Goal: Task Accomplishment & Management: Complete application form

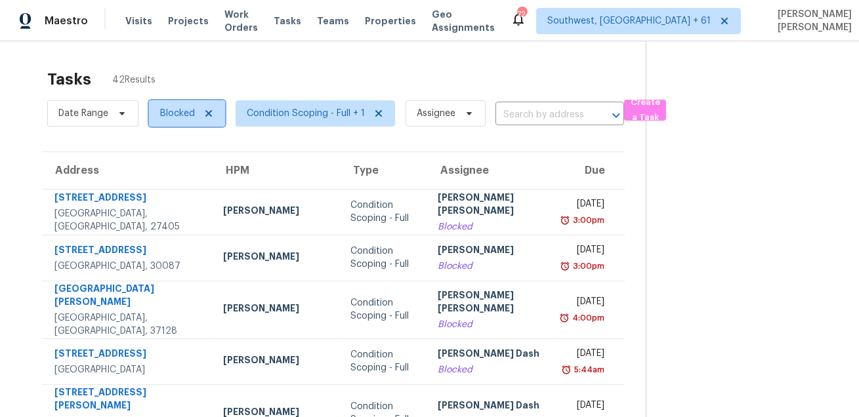
click at [152, 108] on span "Blocked" at bounding box center [187, 113] width 76 height 26
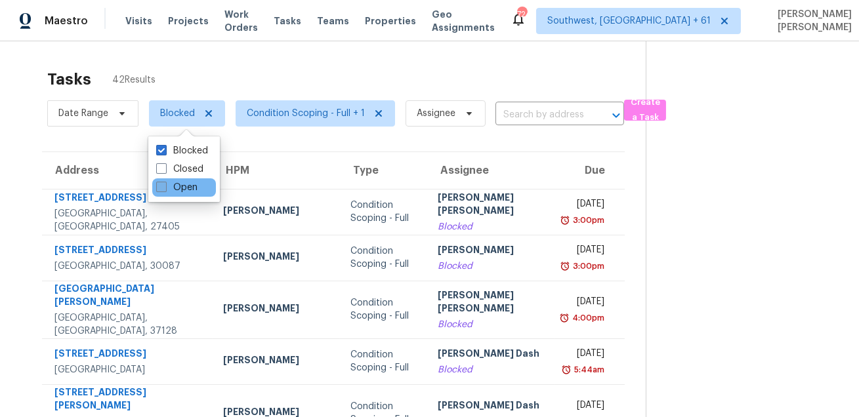
click at [163, 184] on span at bounding box center [161, 187] width 10 height 10
click at [163, 184] on input "Open" at bounding box center [160, 185] width 9 height 9
checkbox input "true"
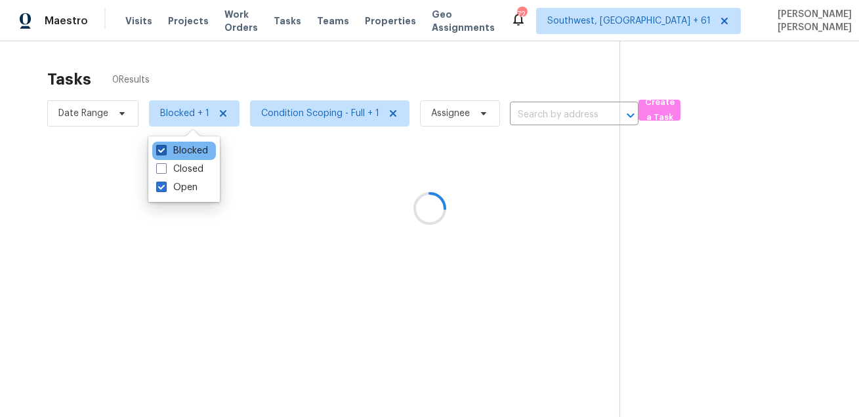
click at [176, 150] on label "Blocked" at bounding box center [182, 150] width 52 height 13
click at [165, 150] on input "Blocked" at bounding box center [160, 148] width 9 height 9
checkbox input "false"
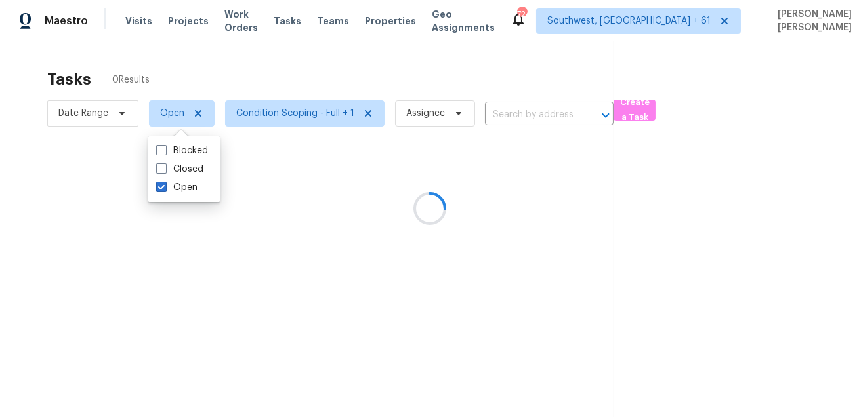
click at [201, 57] on div at bounding box center [429, 208] width 859 height 417
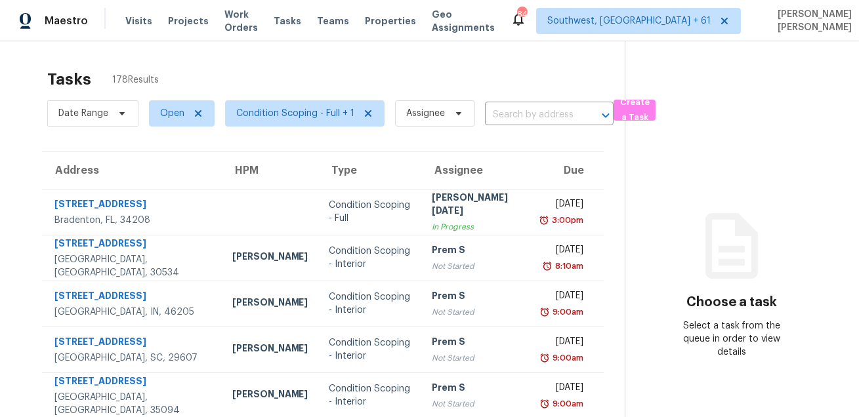
click at [226, 77] on div "Tasks 178 Results" at bounding box center [335, 79] width 577 height 34
click at [113, 113] on span at bounding box center [120, 113] width 14 height 10
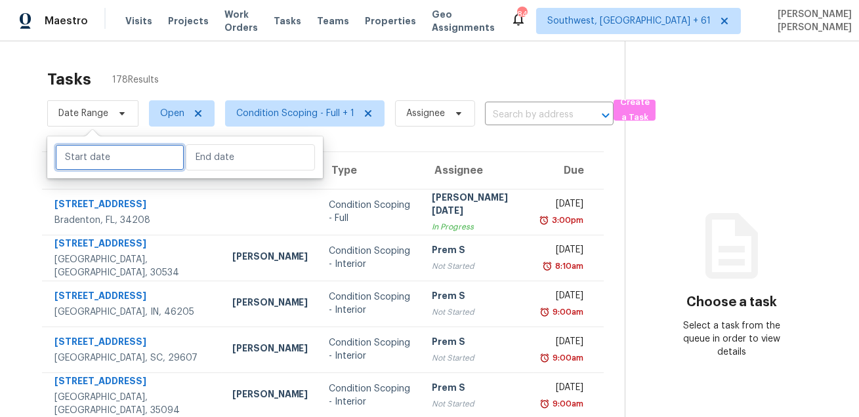
click at [108, 156] on input "text" at bounding box center [119, 157] width 129 height 26
select select "7"
select select "2025"
select select "8"
select select "2025"
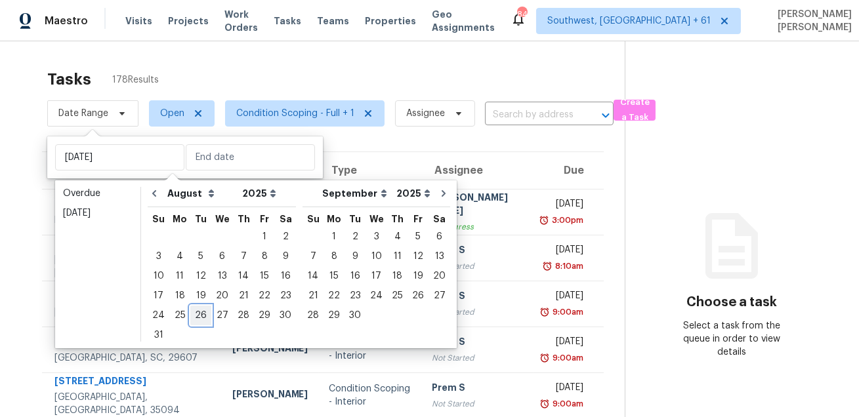
click at [195, 307] on div "26" at bounding box center [200, 315] width 21 height 18
type input "[DATE]"
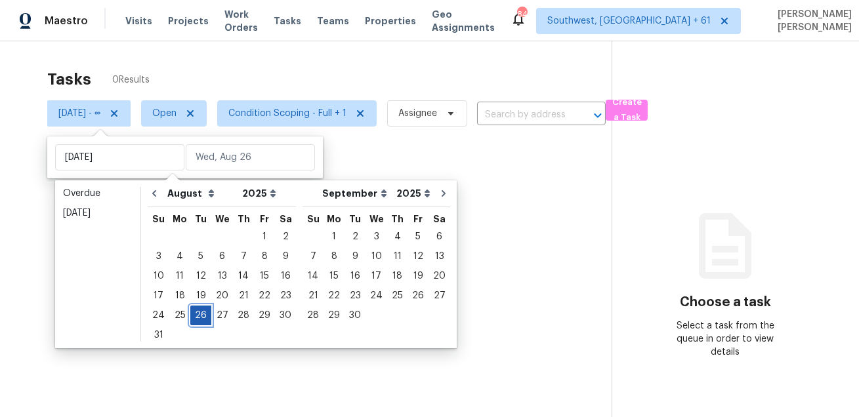
click at [195, 307] on div "26" at bounding box center [200, 315] width 21 height 18
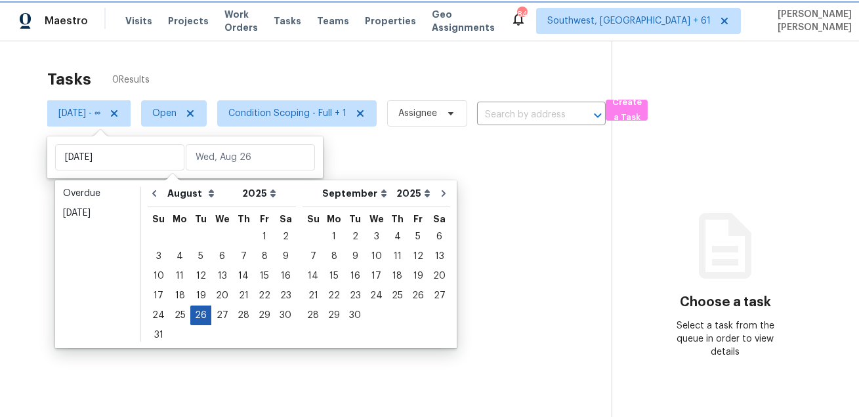
type input "[DATE]"
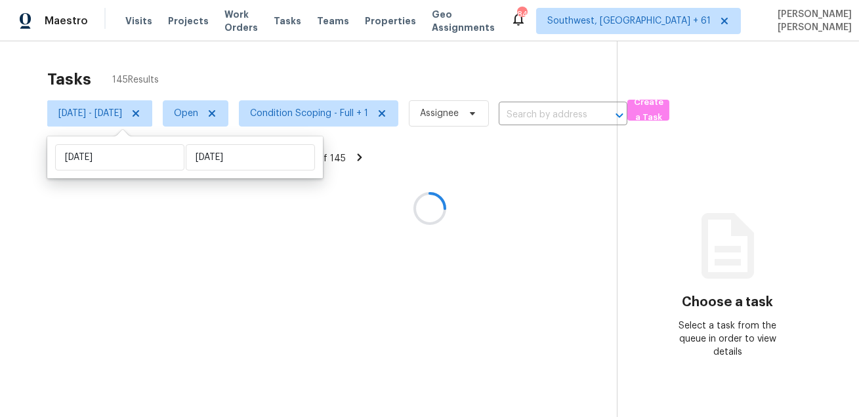
click at [341, 70] on div at bounding box center [429, 208] width 859 height 417
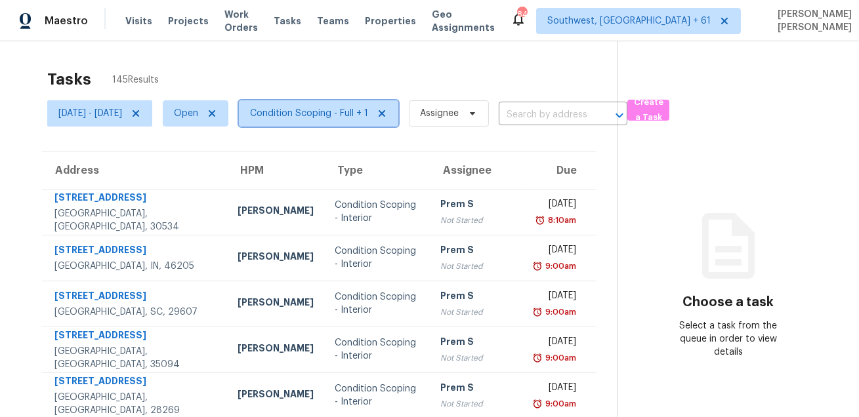
click at [338, 115] on span "Condition Scoping - Full + 1" at bounding box center [309, 113] width 118 height 13
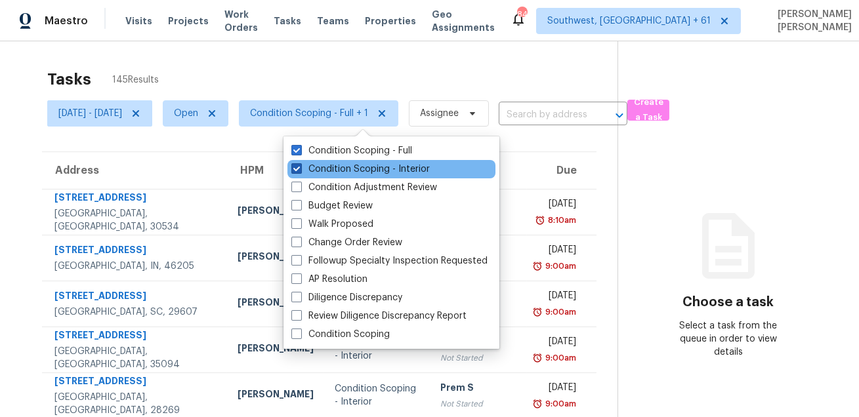
click at [350, 169] on label "Condition Scoping - Interior" at bounding box center [360, 169] width 138 height 13
click at [300, 169] on input "Condition Scoping - Interior" at bounding box center [295, 167] width 9 height 9
checkbox input "false"
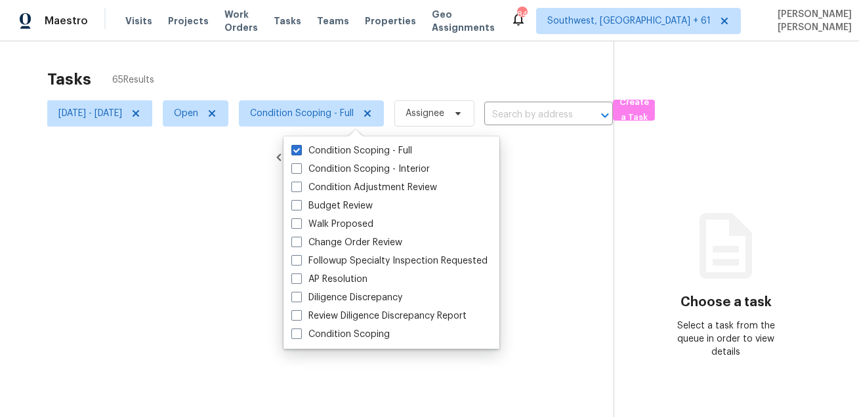
click at [367, 66] on div at bounding box center [429, 208] width 859 height 417
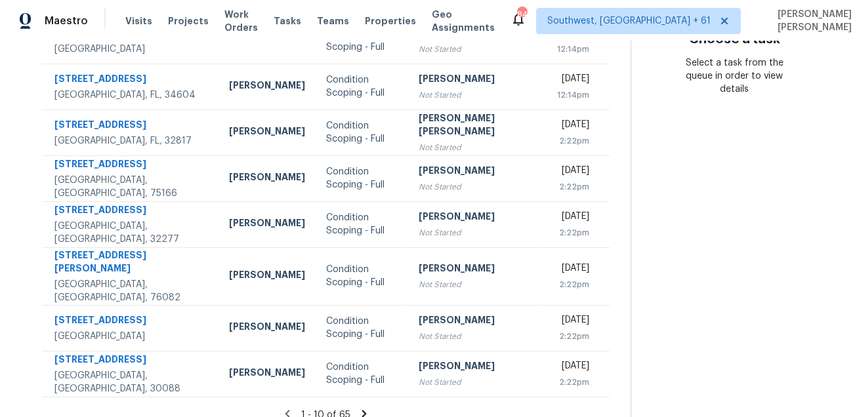
scroll to position [266, 0]
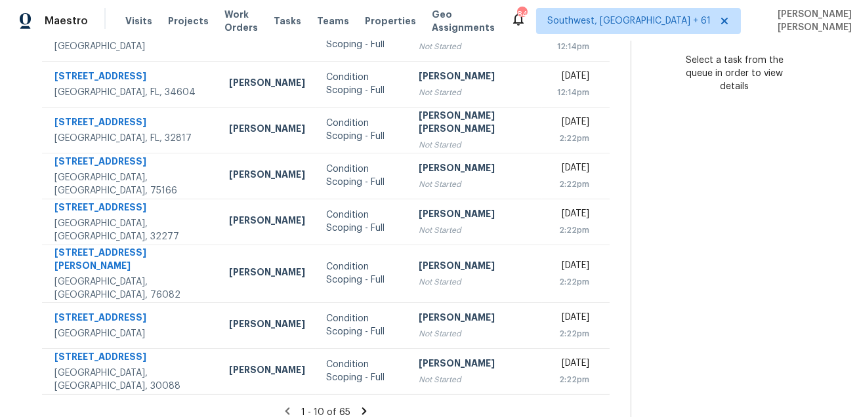
click at [362, 407] on icon at bounding box center [364, 410] width 5 height 7
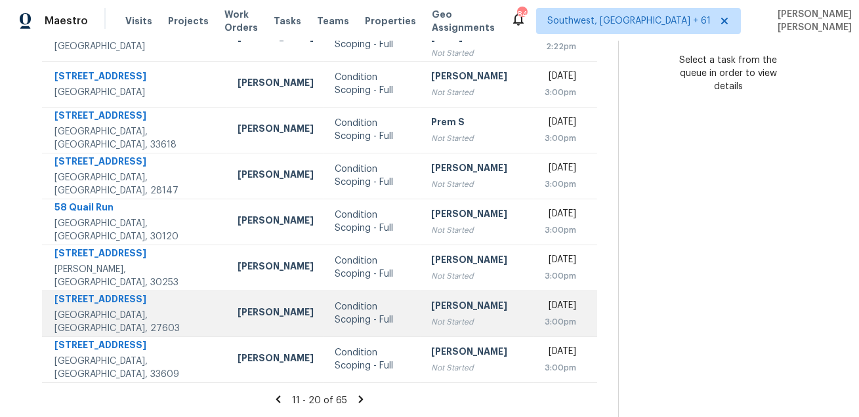
scroll to position [0, 0]
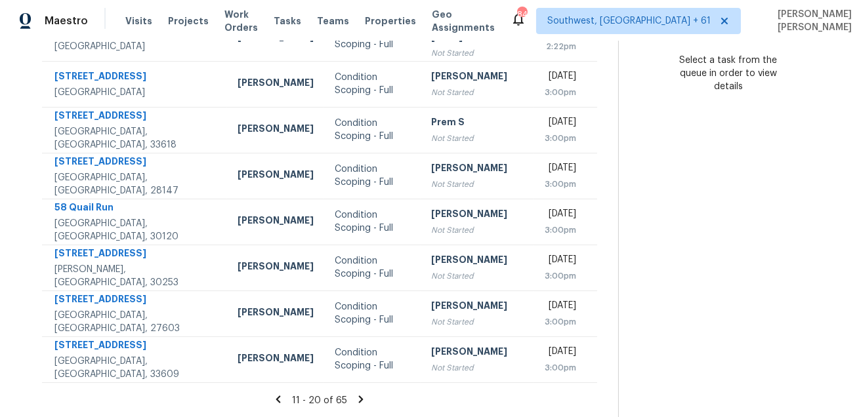
click at [360, 394] on icon at bounding box center [361, 400] width 12 height 12
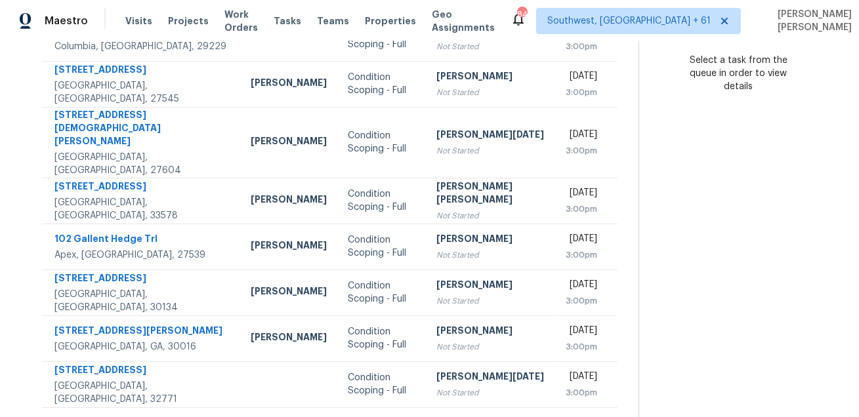
click at [369, 417] on icon at bounding box center [371, 424] width 5 height 7
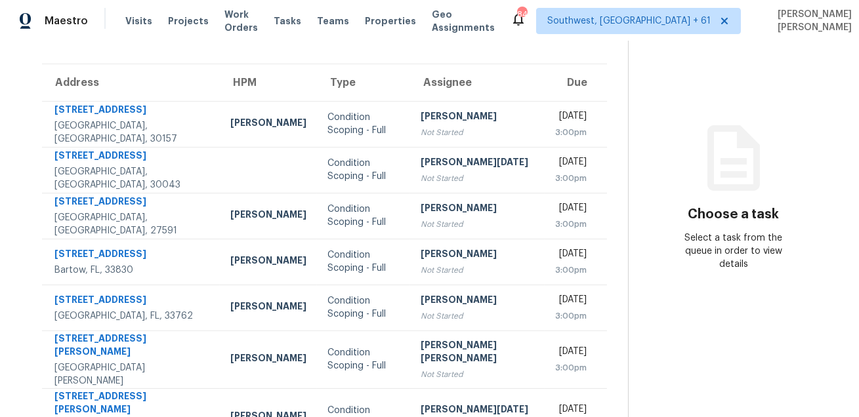
scroll to position [266, 0]
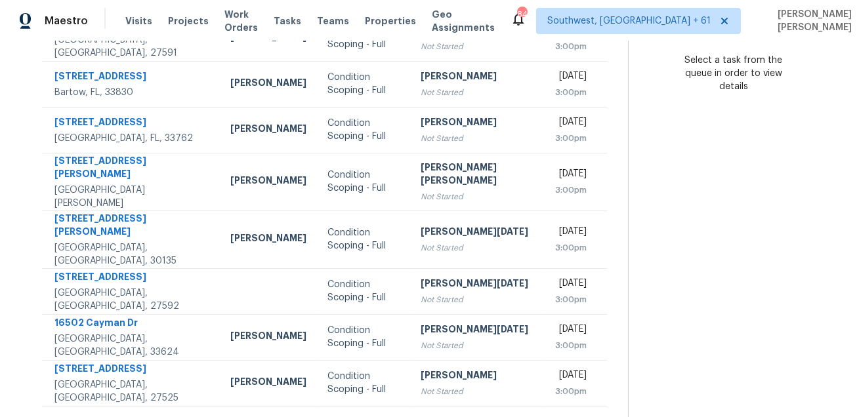
click at [364, 417] on div "31 - 40 of 65" at bounding box center [324, 424] width 607 height 14
click at [365, 417] on icon at bounding box center [367, 422] width 5 height 7
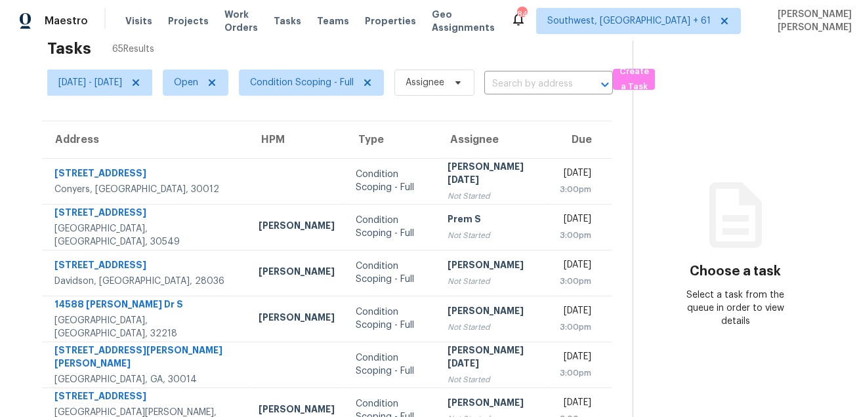
scroll to position [0, 0]
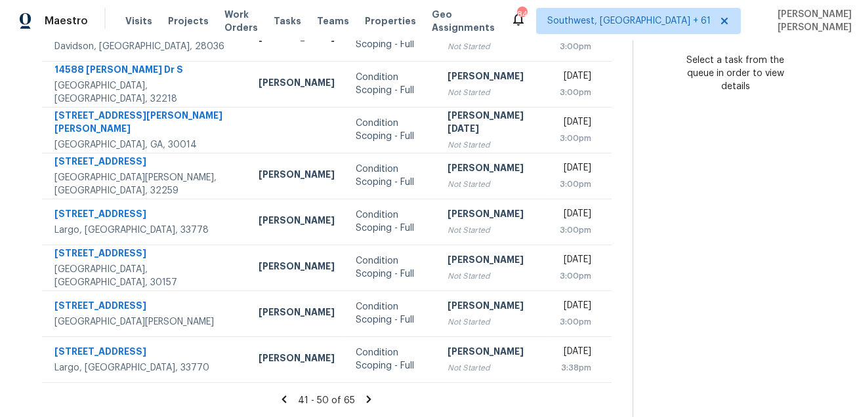
click at [363, 403] on icon at bounding box center [369, 400] width 12 height 12
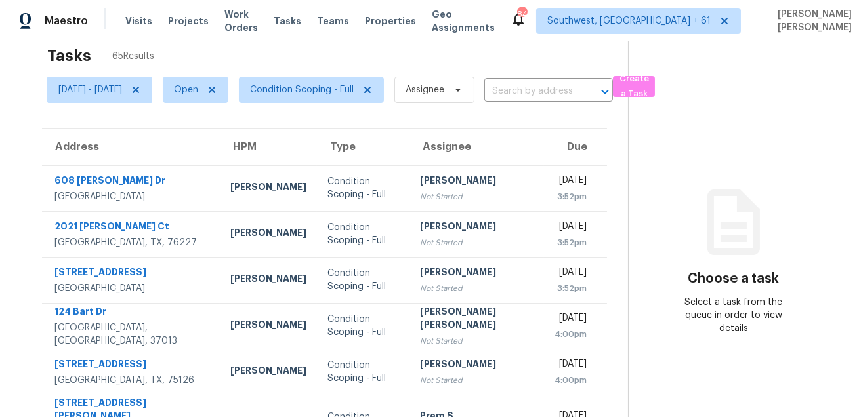
scroll to position [266, 0]
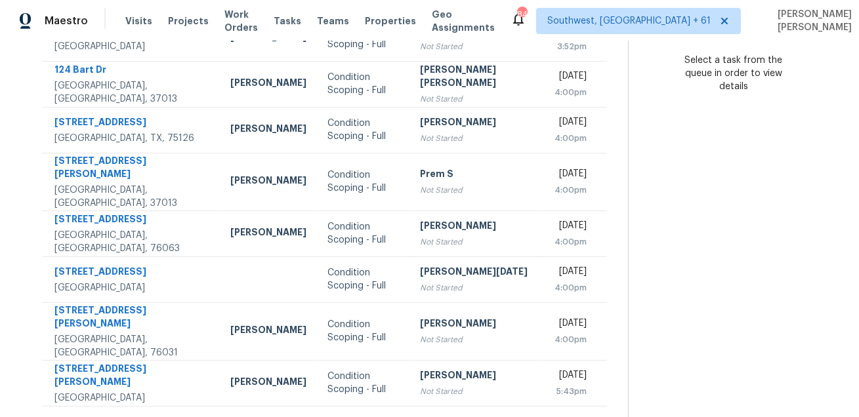
click at [364, 417] on icon at bounding box center [366, 422] width 5 height 7
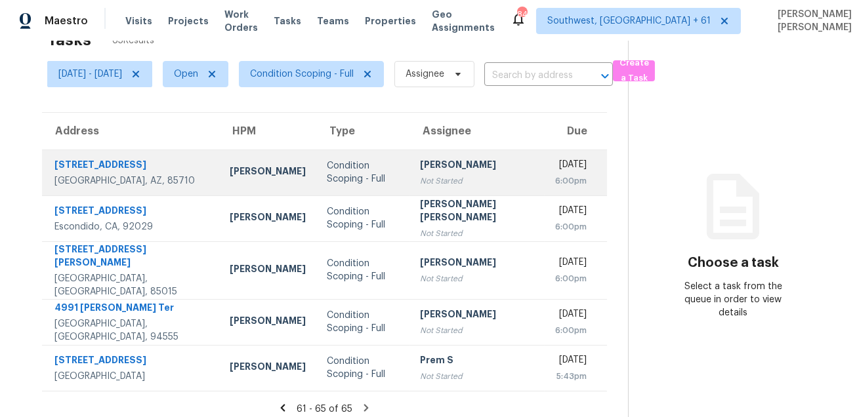
scroll to position [41, 0]
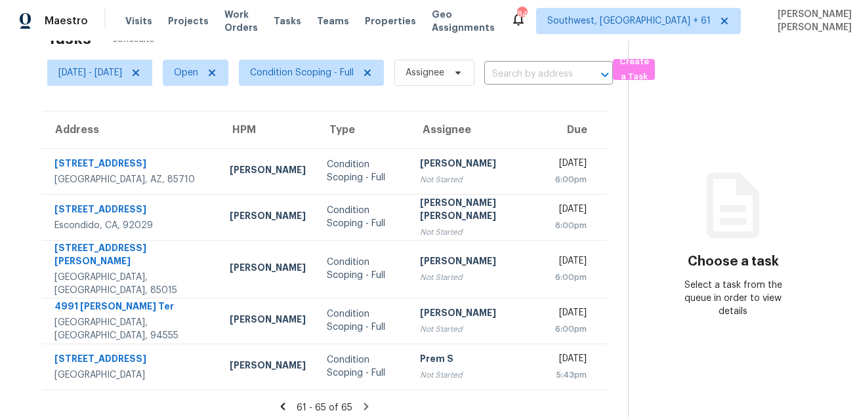
click at [365, 403] on icon at bounding box center [366, 406] width 5 height 7
click at [354, 78] on span "Condition Scoping - Full" at bounding box center [302, 72] width 104 height 13
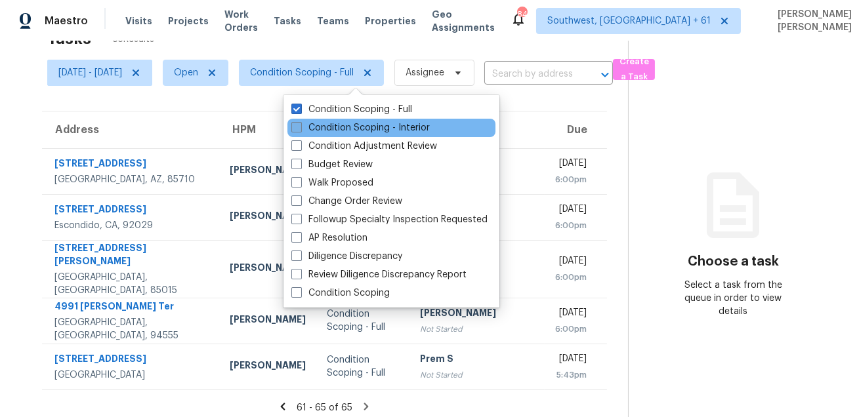
click at [353, 131] on label "Condition Scoping - Interior" at bounding box center [360, 127] width 138 height 13
click at [300, 130] on input "Condition Scoping - Interior" at bounding box center [295, 125] width 9 height 9
checkbox input "true"
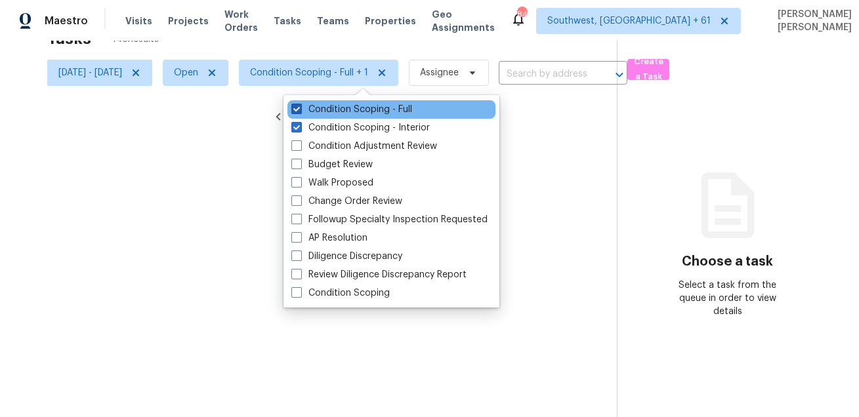
click at [351, 115] on label "Condition Scoping - Full" at bounding box center [351, 109] width 121 height 13
click at [300, 112] on input "Condition Scoping - Full" at bounding box center [295, 107] width 9 height 9
checkbox input "false"
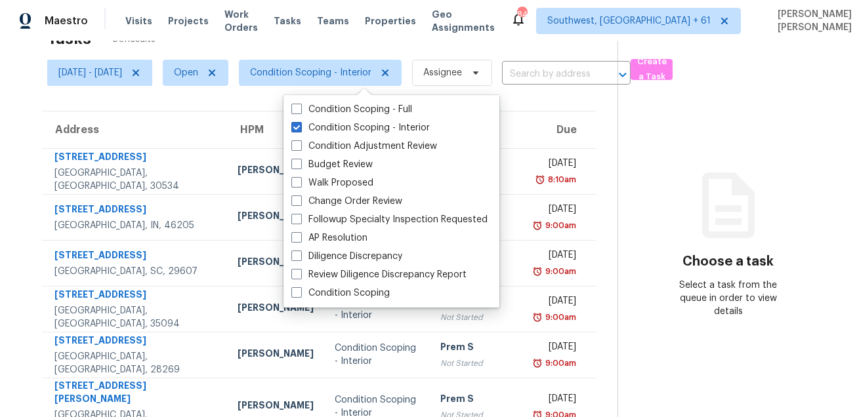
click at [452, 47] on div "Tasks 80 Results" at bounding box center [332, 39] width 570 height 34
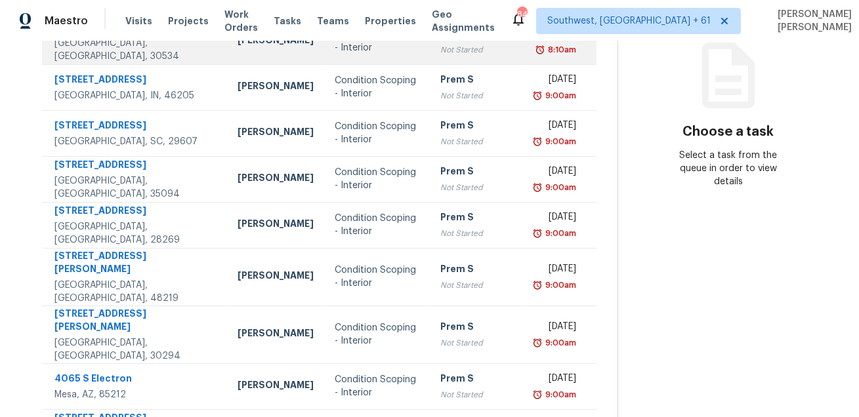
scroll to position [266, 0]
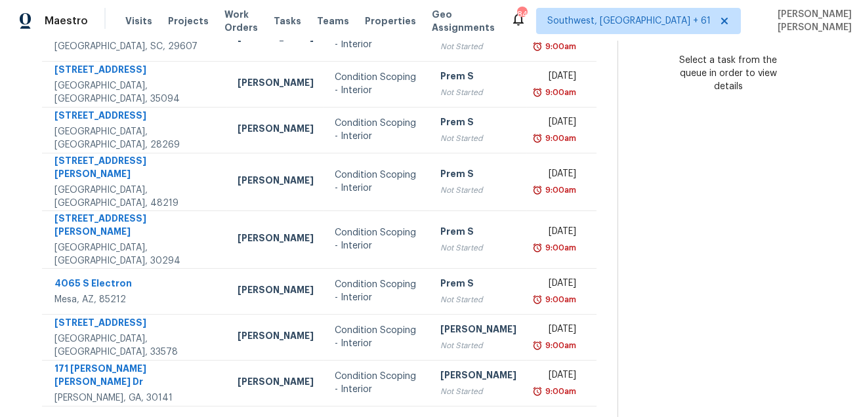
click at [360, 417] on icon at bounding box center [358, 422] width 5 height 7
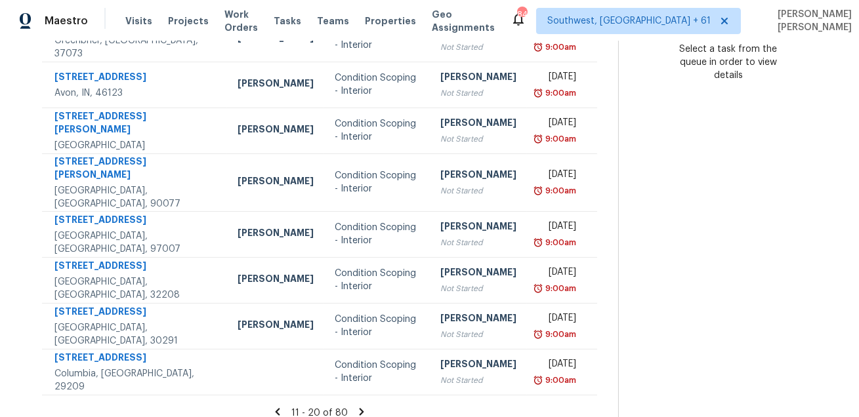
click at [363, 408] on icon at bounding box center [361, 411] width 5 height 7
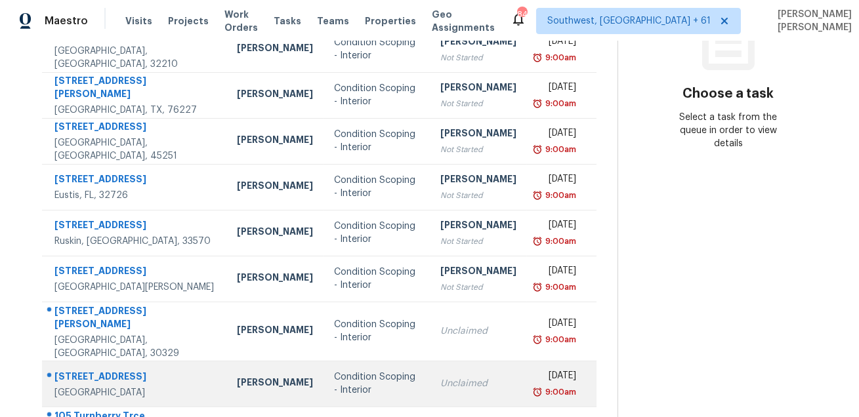
scroll to position [266, 0]
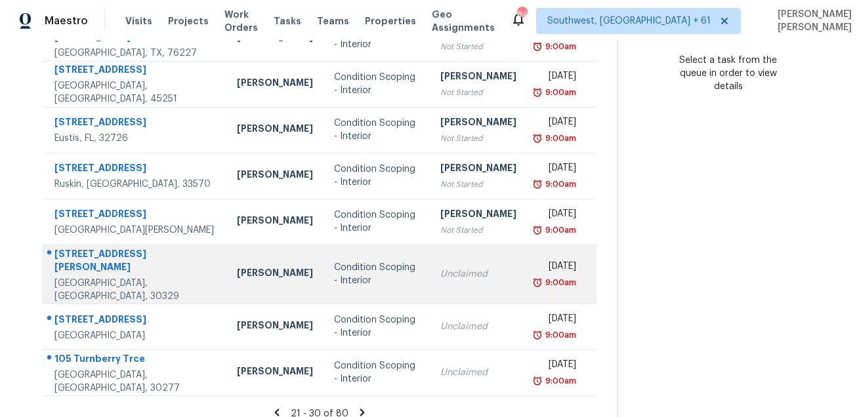
click at [121, 254] on div "[STREET_ADDRESS][PERSON_NAME]" at bounding box center [134, 262] width 161 height 30
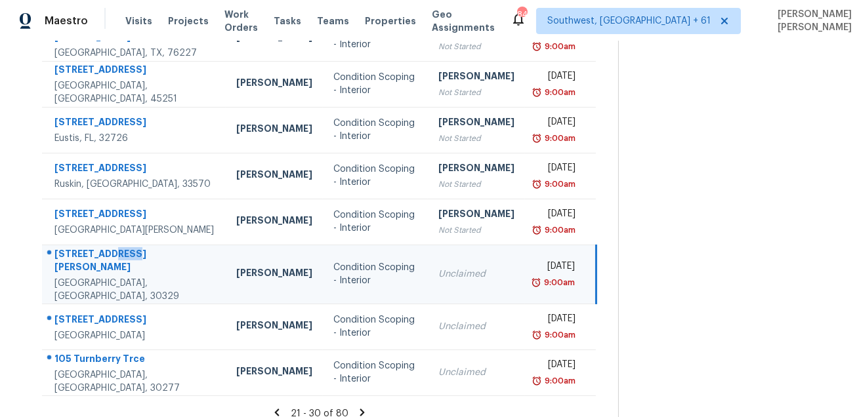
click at [121, 254] on div "[STREET_ADDRESS][PERSON_NAME]" at bounding box center [134, 262] width 161 height 30
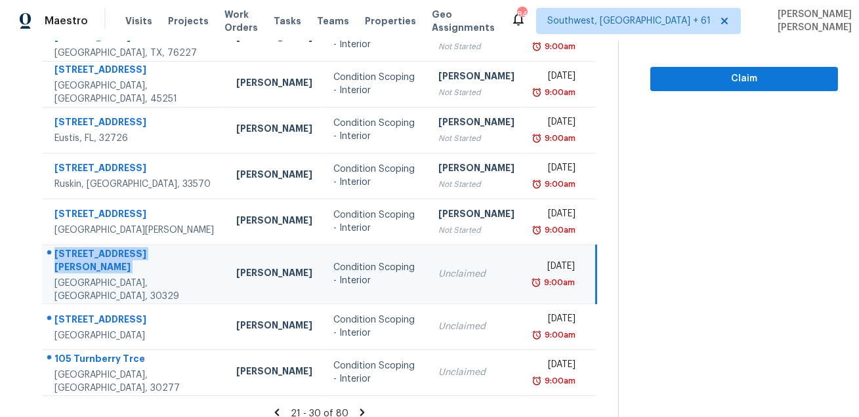
copy div "[STREET_ADDRESS][PERSON_NAME]"
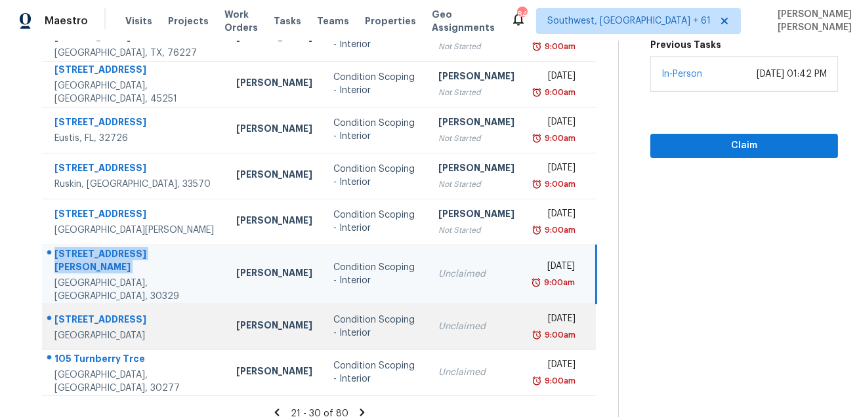
click at [99, 313] on div "[STREET_ADDRESS]" at bounding box center [134, 321] width 161 height 16
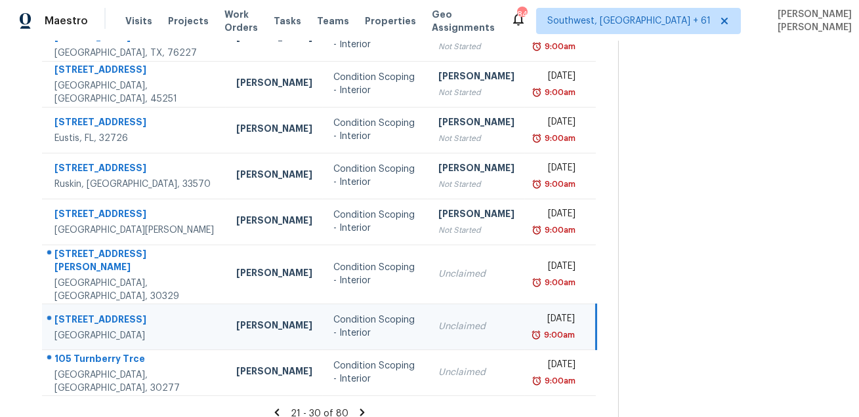
click at [99, 313] on div "[STREET_ADDRESS]" at bounding box center [134, 321] width 161 height 16
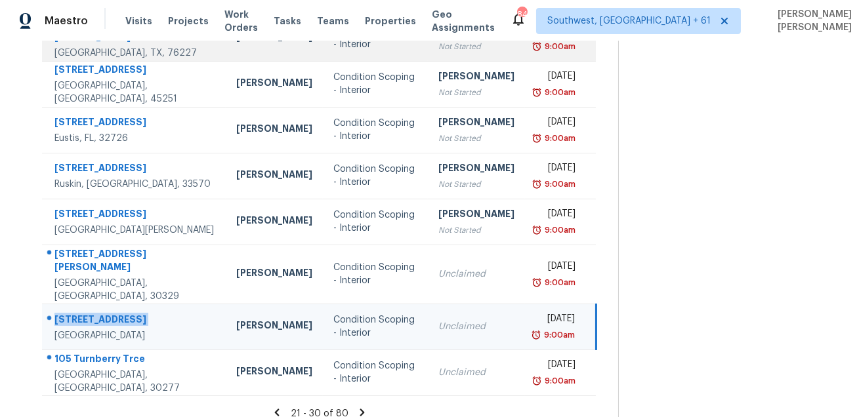
copy div "[STREET_ADDRESS]"
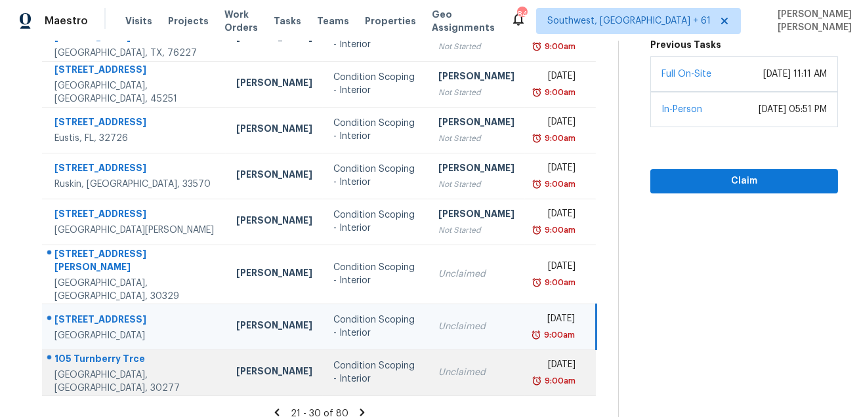
click at [119, 352] on div "105 Turnberry Trce" at bounding box center [134, 360] width 161 height 16
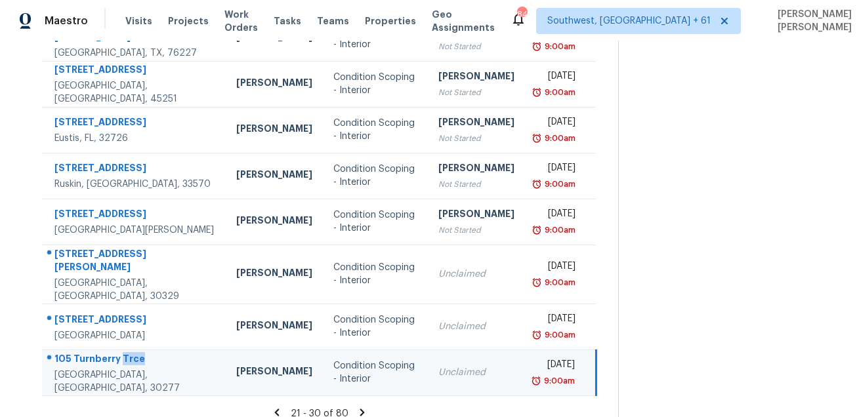
click at [119, 352] on div "105 Turnberry Trce" at bounding box center [134, 360] width 161 height 16
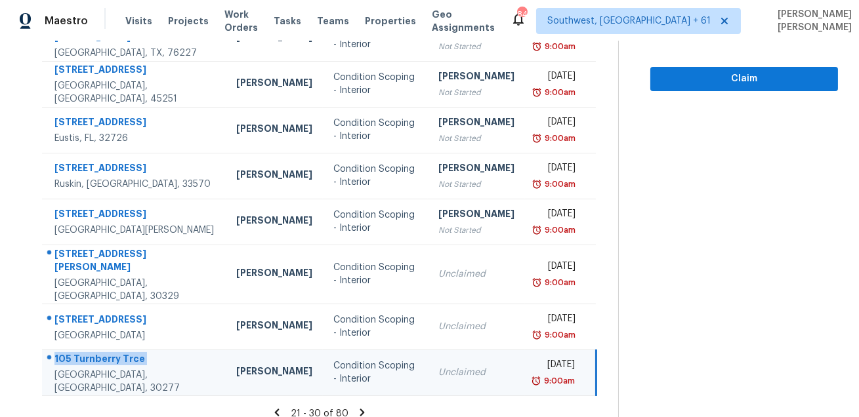
copy div "105 Turnberry Trce"
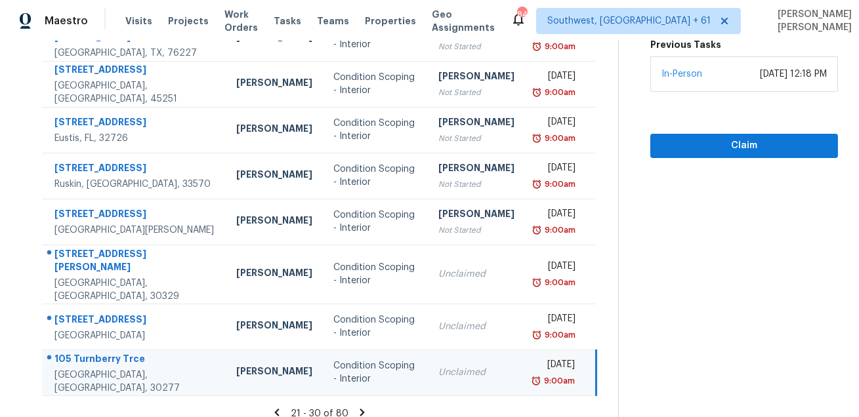
click at [362, 407] on icon at bounding box center [362, 413] width 12 height 12
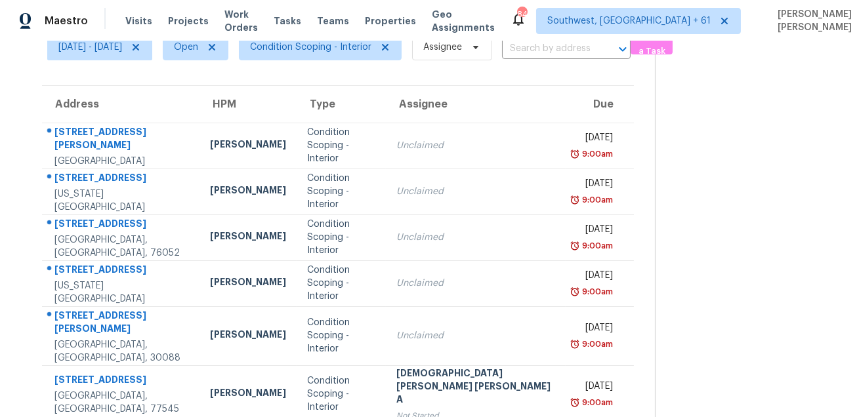
scroll to position [50, 0]
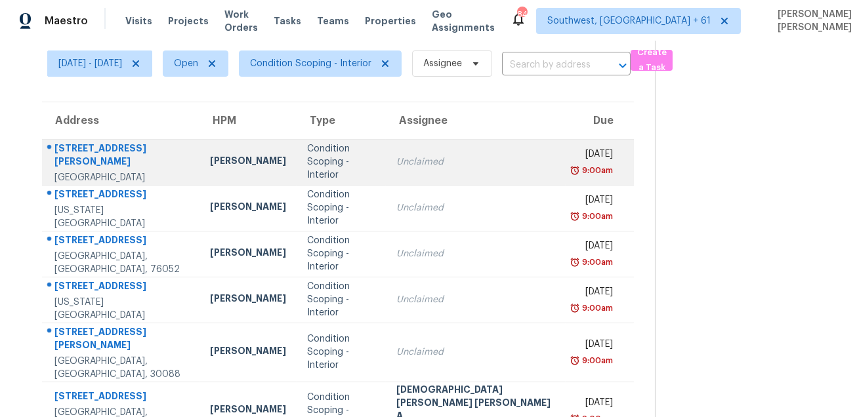
click at [109, 154] on div "[STREET_ADDRESS][PERSON_NAME]" at bounding box center [121, 157] width 135 height 30
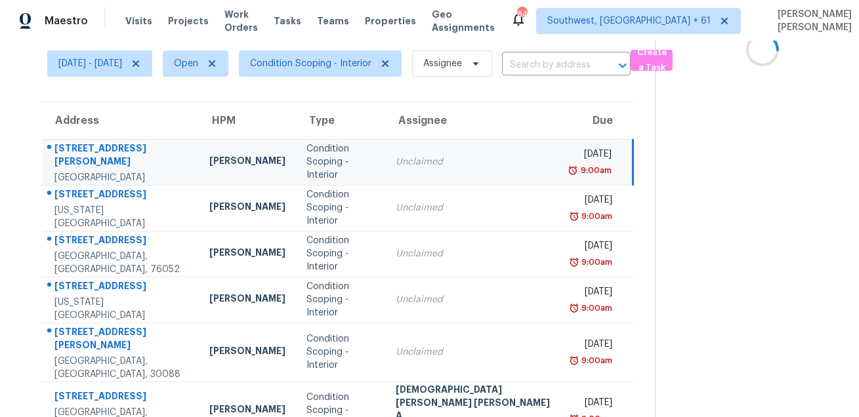
click at [109, 154] on div "[STREET_ADDRESS][PERSON_NAME]" at bounding box center [121, 157] width 135 height 30
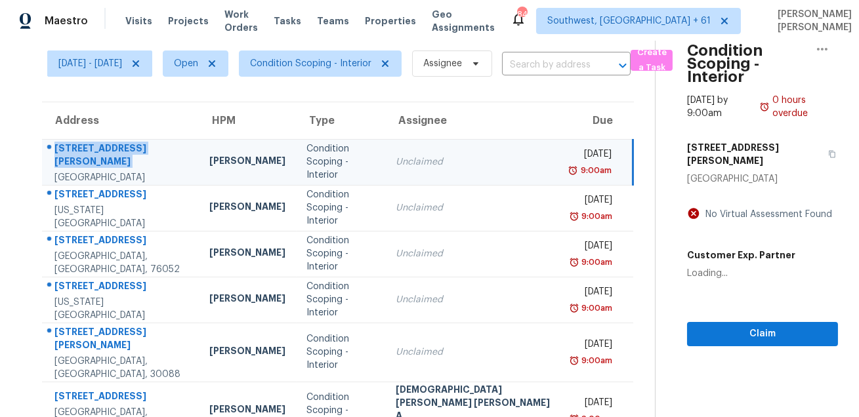
copy div "[STREET_ADDRESS][PERSON_NAME]"
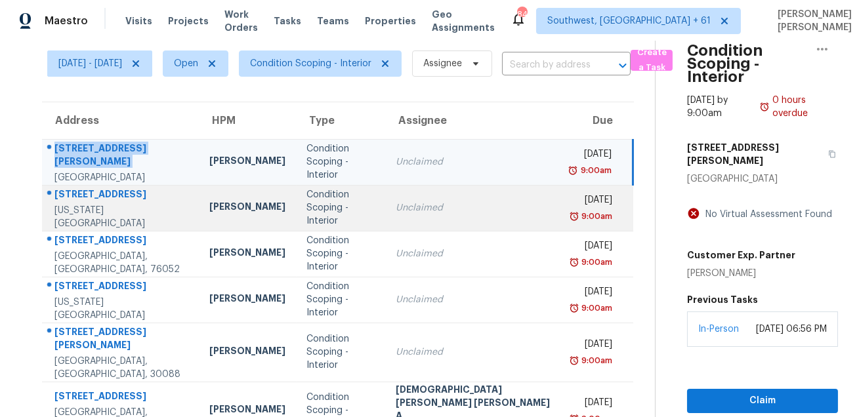
click at [114, 198] on div "[STREET_ADDRESS]" at bounding box center [121, 196] width 135 height 16
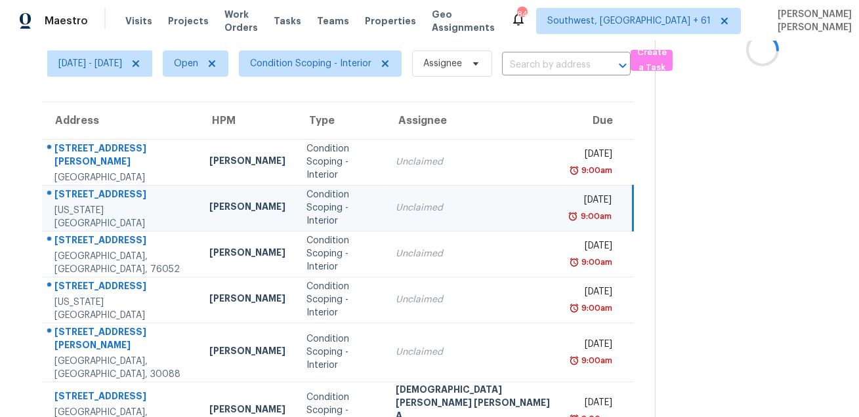
click at [114, 198] on div "[STREET_ADDRESS]" at bounding box center [121, 196] width 135 height 16
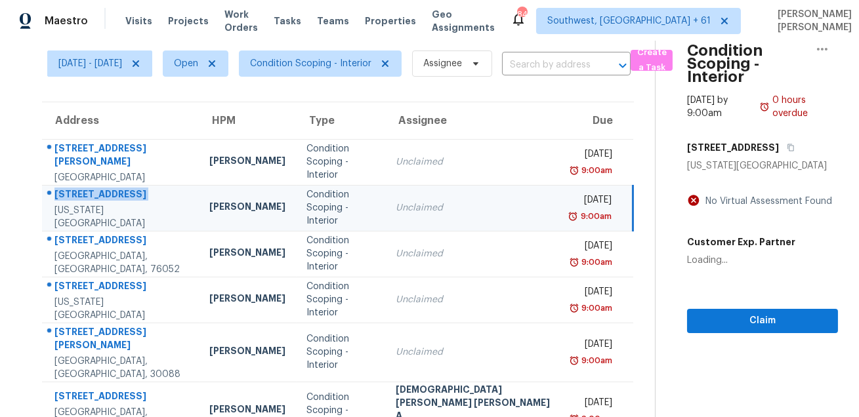
copy div "[STREET_ADDRESS]"
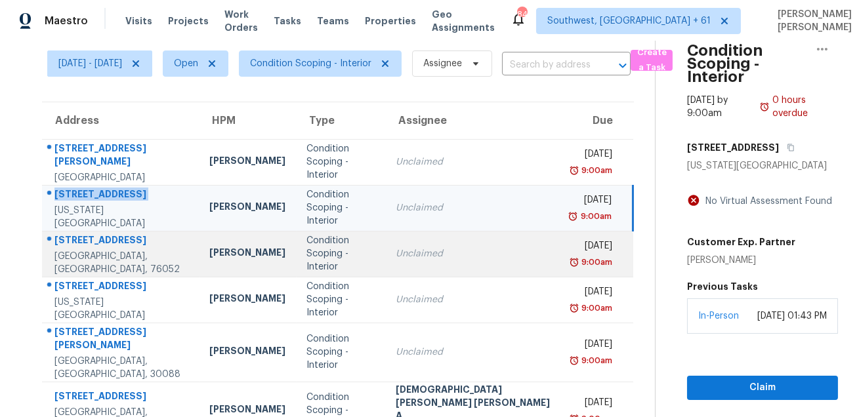
click at [112, 238] on div at bounding box center [116, 240] width 146 height 17
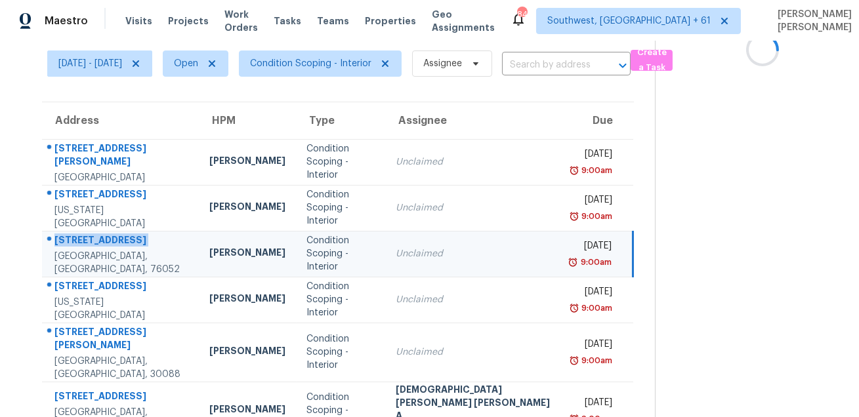
click at [112, 238] on div at bounding box center [116, 240] width 146 height 17
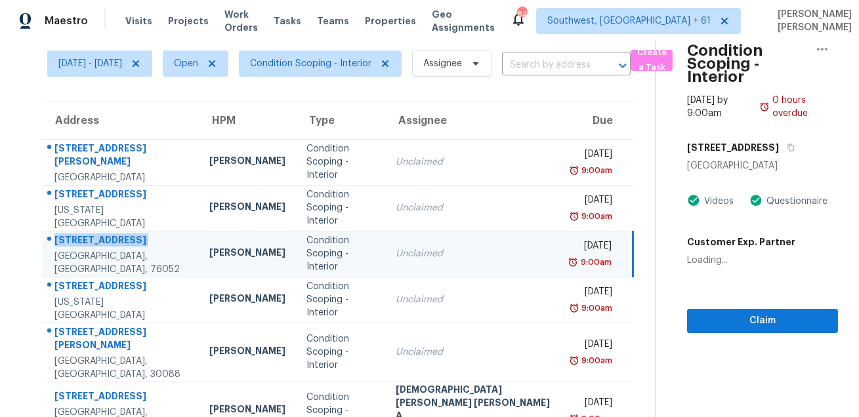
copy div "[STREET_ADDRESS]"
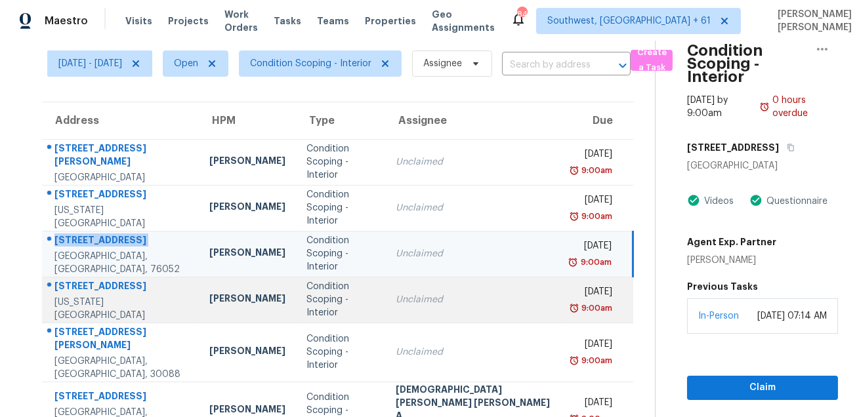
click at [106, 285] on div "[STREET_ADDRESS]" at bounding box center [121, 288] width 135 height 16
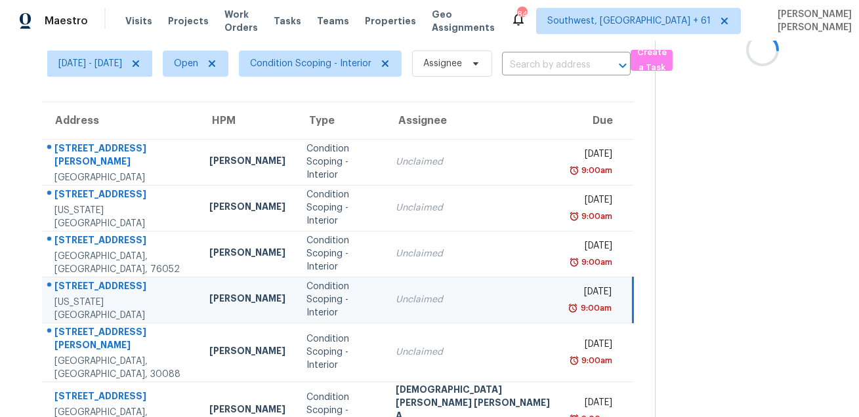
click at [106, 285] on div "[STREET_ADDRESS]" at bounding box center [121, 288] width 135 height 16
copy div "[STREET_ADDRESS]"
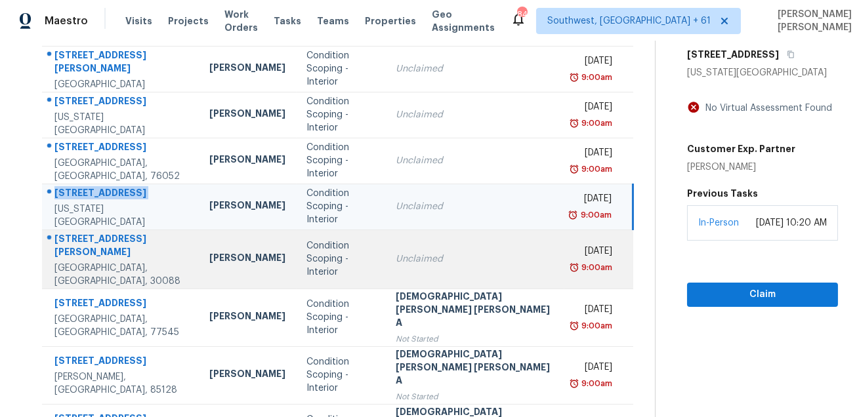
scroll to position [149, 0]
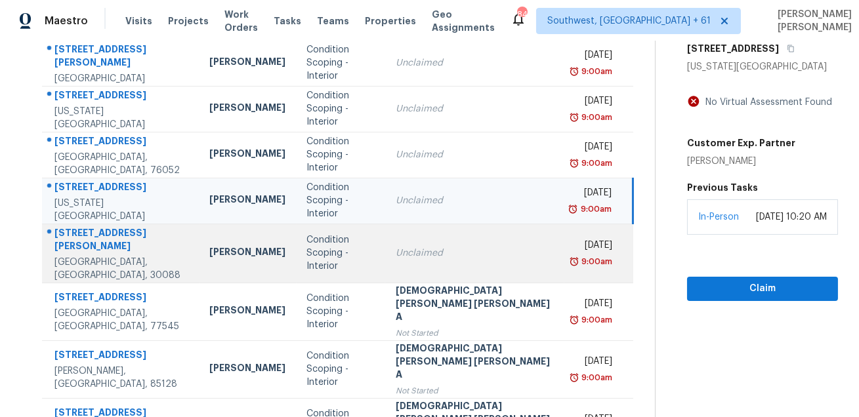
click at [134, 230] on div "[STREET_ADDRESS][PERSON_NAME]" at bounding box center [121, 241] width 135 height 30
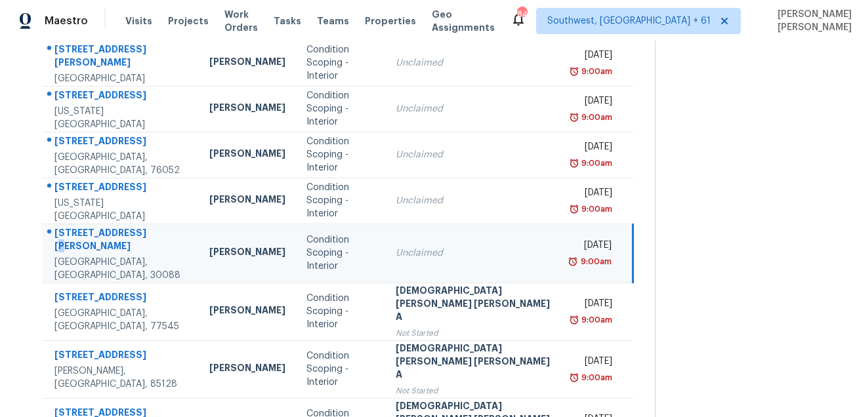
click at [134, 230] on div "[STREET_ADDRESS][PERSON_NAME]" at bounding box center [121, 241] width 135 height 30
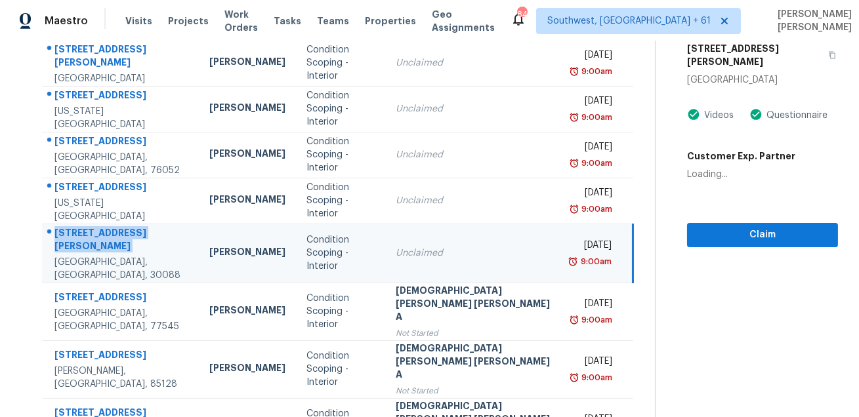
copy div "[STREET_ADDRESS][PERSON_NAME]"
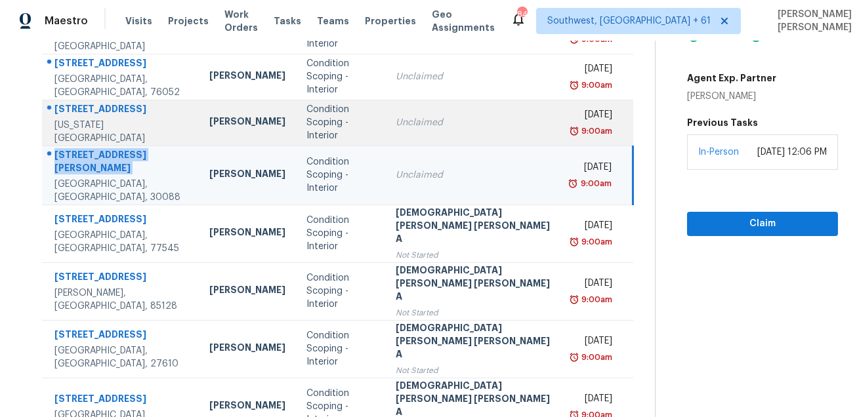
scroll to position [266, 0]
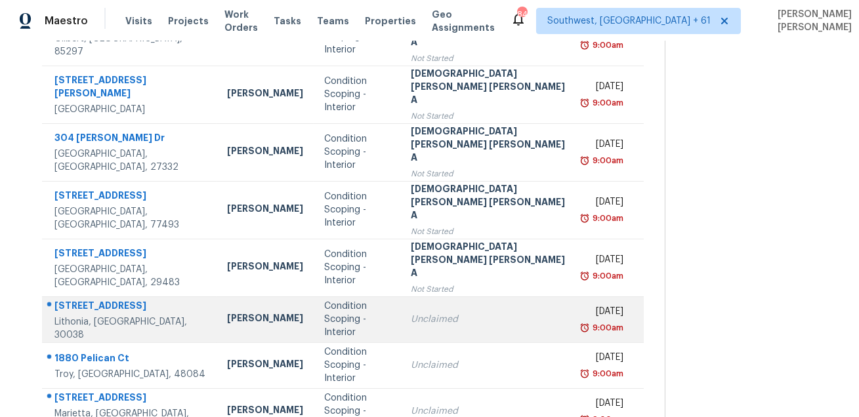
scroll to position [190, 0]
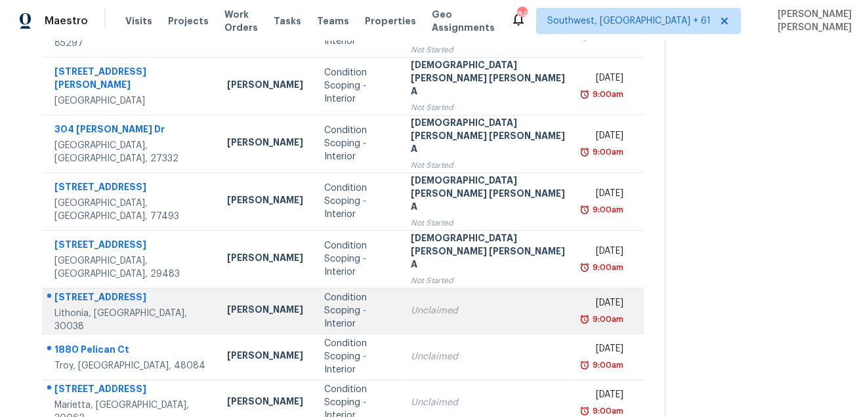
click at [86, 288] on td "[STREET_ADDRESS][PERSON_NAME]" at bounding box center [129, 311] width 175 height 46
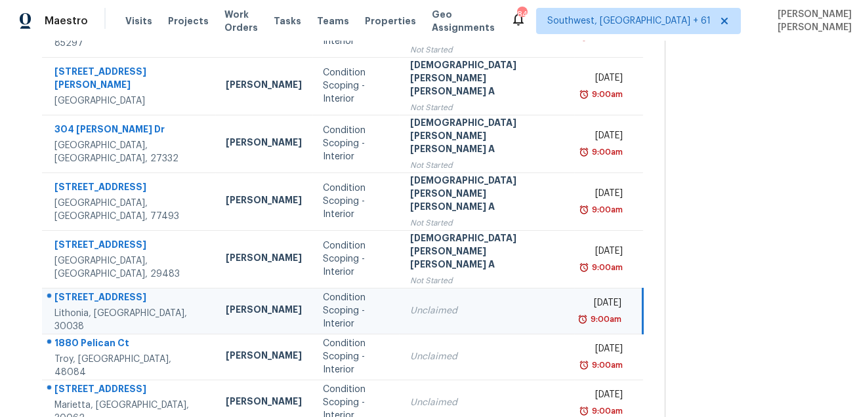
click at [86, 288] on td "[STREET_ADDRESS][PERSON_NAME]" at bounding box center [129, 311] width 174 height 46
copy div "[STREET_ADDRESS]"
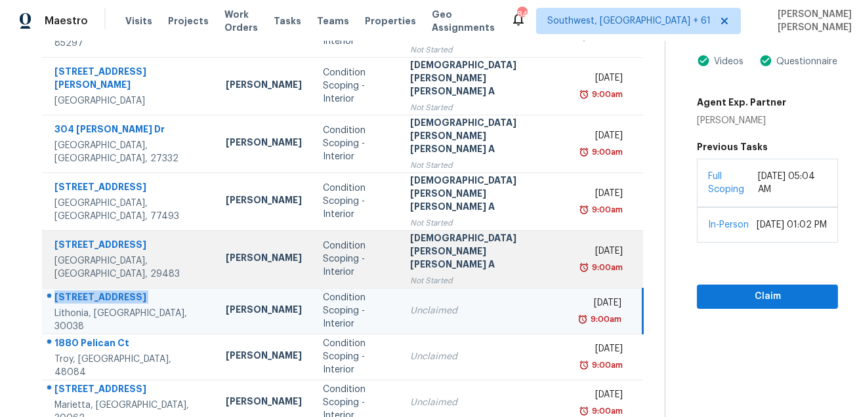
scroll to position [266, 0]
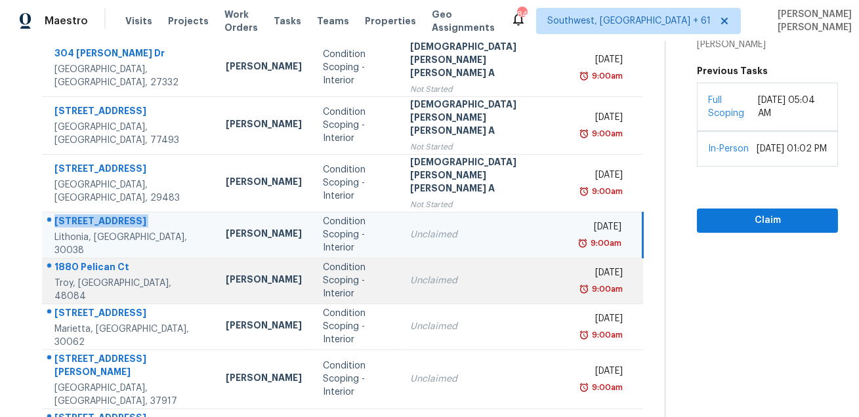
click at [98, 261] on div "1880 Pelican Ct" at bounding box center [129, 269] width 151 height 16
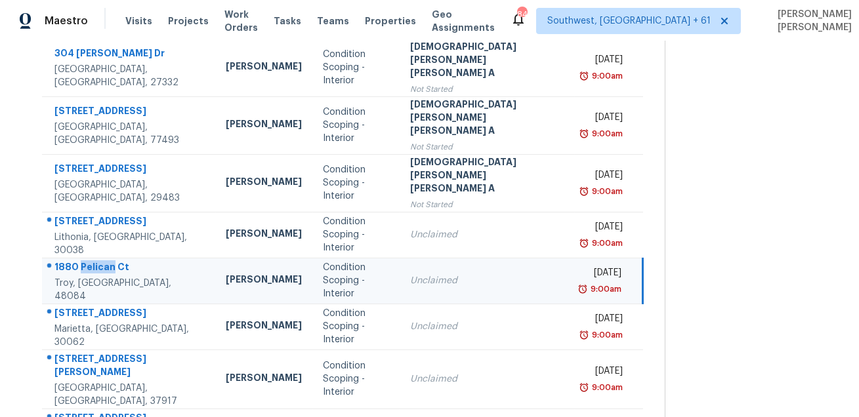
click at [98, 261] on div "1880 Pelican Ct" at bounding box center [129, 269] width 151 height 16
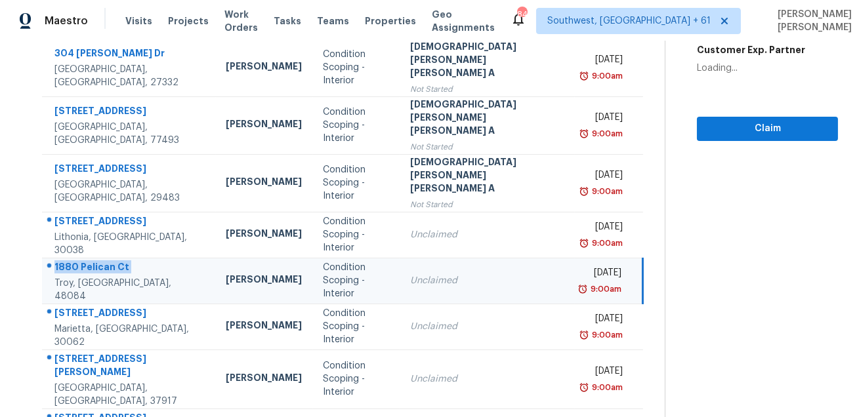
copy div "1880 Pelican Ct"
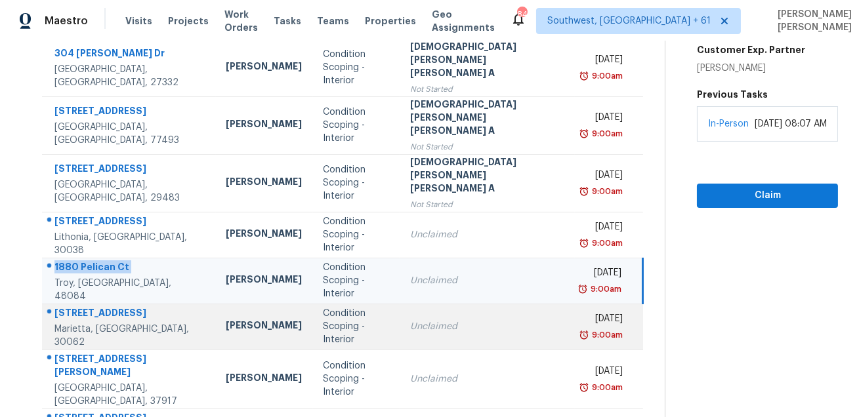
click at [72, 306] on div "[STREET_ADDRESS]" at bounding box center [129, 314] width 151 height 16
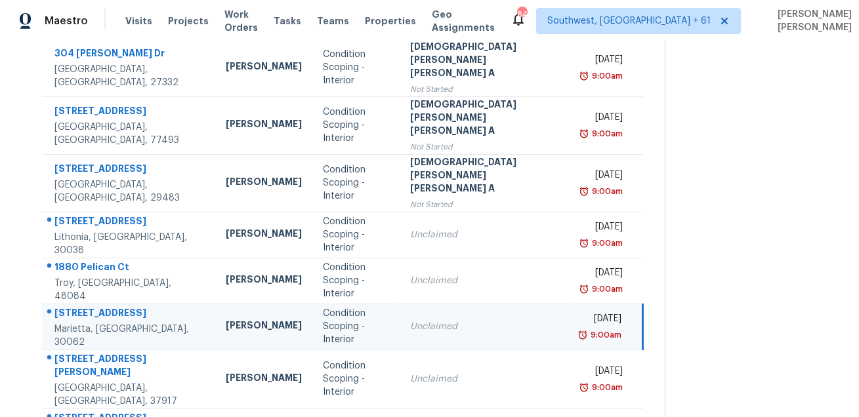
click at [72, 306] on div "[STREET_ADDRESS]" at bounding box center [129, 314] width 151 height 16
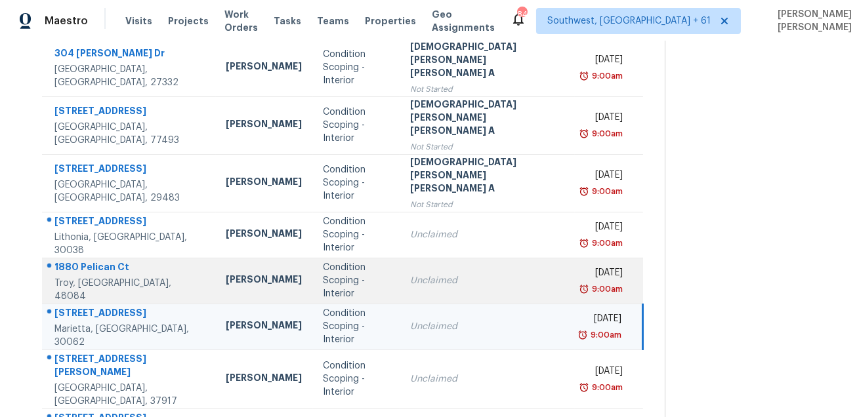
click at [81, 258] on td "[STREET_ADDRESS]" at bounding box center [129, 281] width 174 height 46
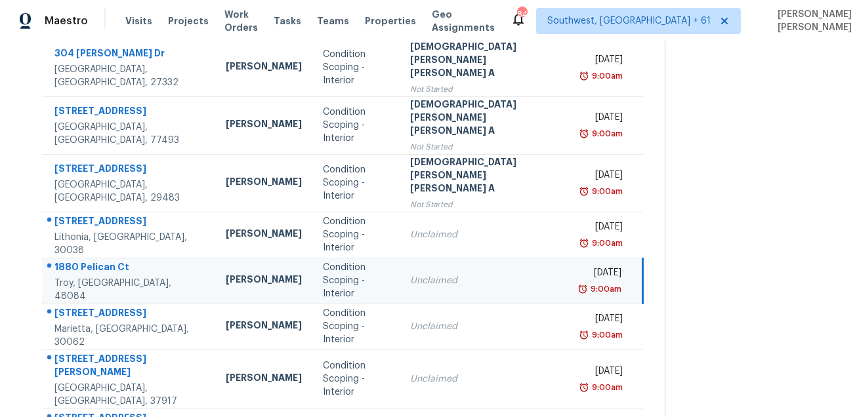
click at [81, 258] on td "[STREET_ADDRESS]" at bounding box center [129, 281] width 174 height 46
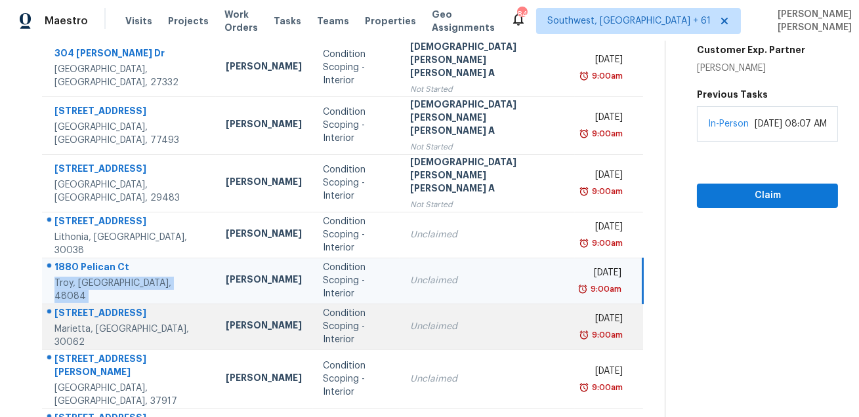
click at [80, 306] on div "[STREET_ADDRESS]" at bounding box center [129, 314] width 151 height 16
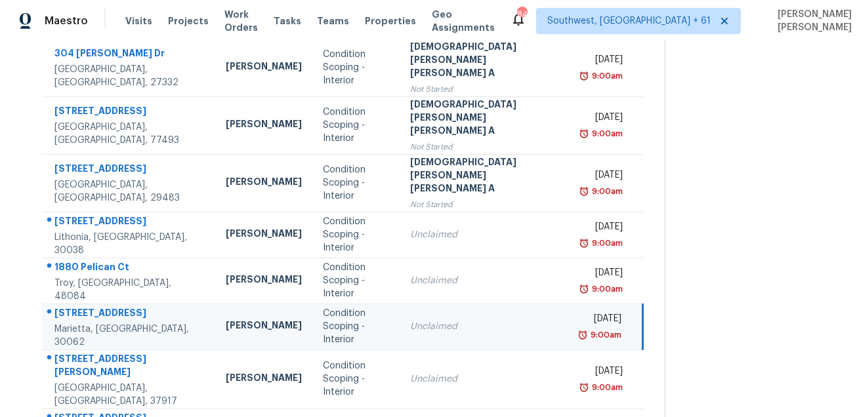
click at [80, 306] on div "[STREET_ADDRESS]" at bounding box center [129, 314] width 151 height 16
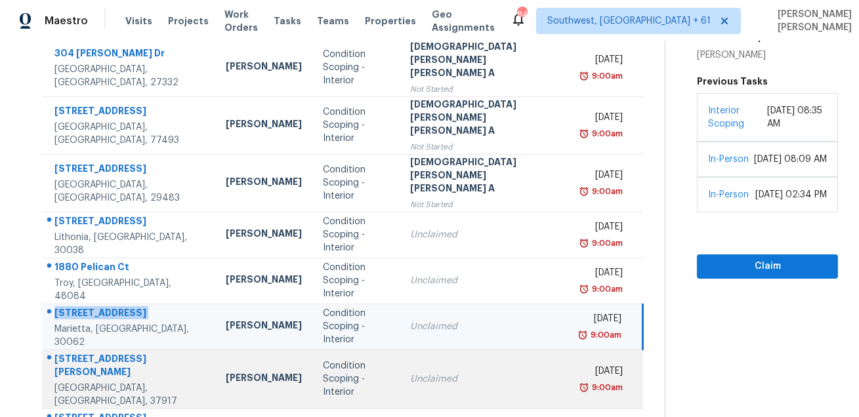
click at [110, 352] on div "[STREET_ADDRESS][PERSON_NAME]" at bounding box center [129, 367] width 151 height 30
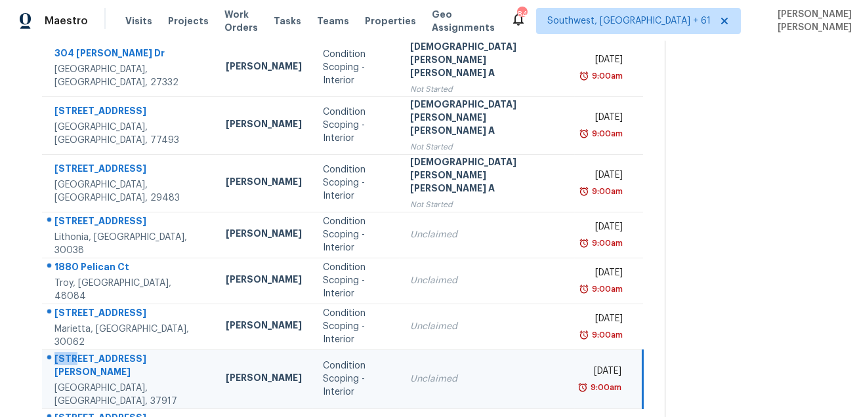
click at [110, 352] on div "[STREET_ADDRESS][PERSON_NAME]" at bounding box center [129, 367] width 151 height 30
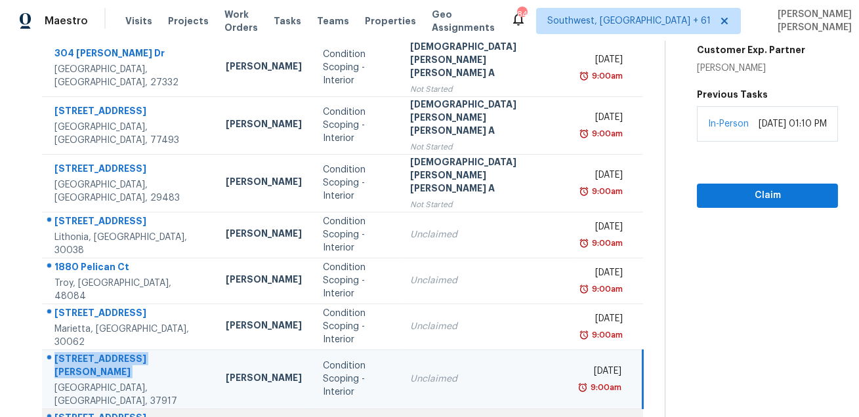
click at [104, 410] on div at bounding box center [124, 418] width 163 height 17
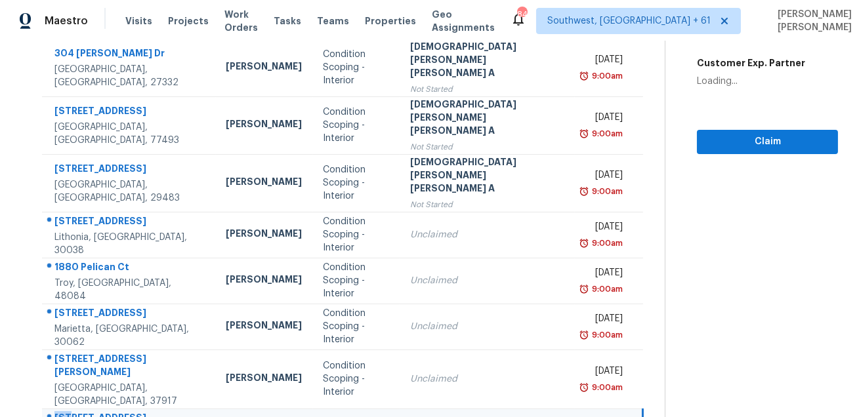
click at [105, 410] on div at bounding box center [124, 418] width 163 height 17
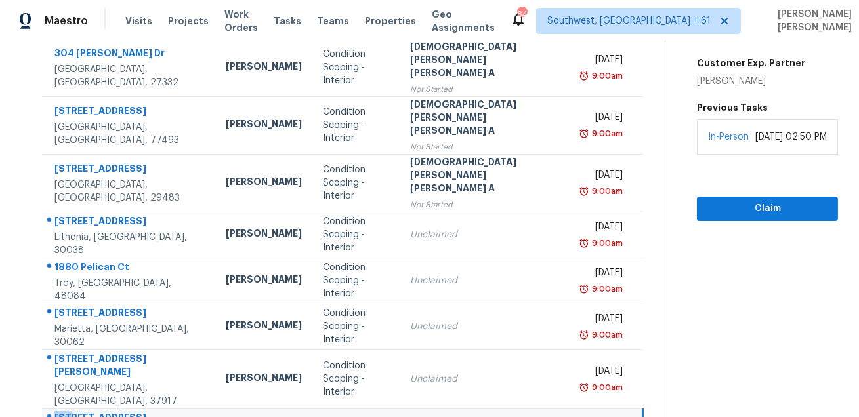
click at [105, 410] on div at bounding box center [124, 418] width 163 height 17
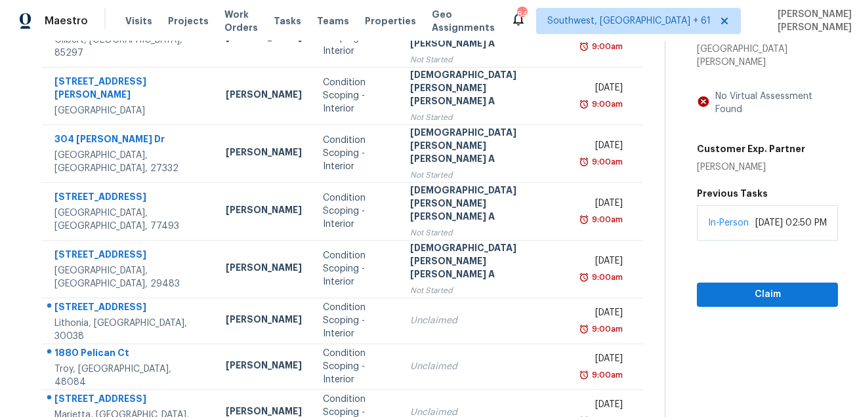
scroll to position [51, 0]
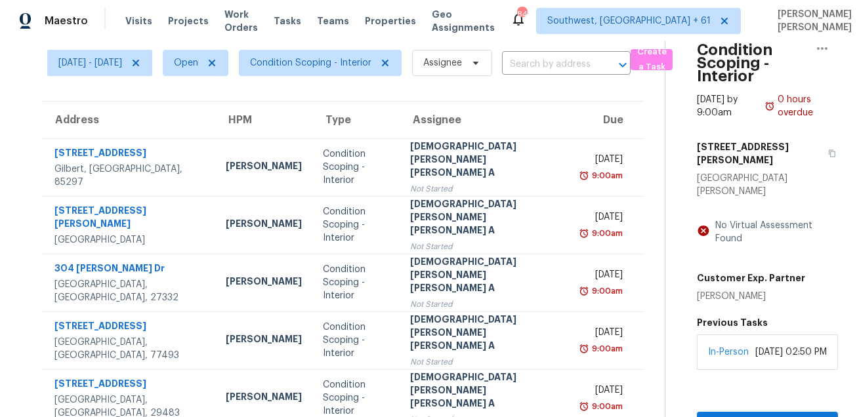
click at [742, 136] on div "[STREET_ADDRESS][PERSON_NAME]" at bounding box center [767, 153] width 141 height 37
click at [828, 150] on icon "button" at bounding box center [832, 154] width 8 height 8
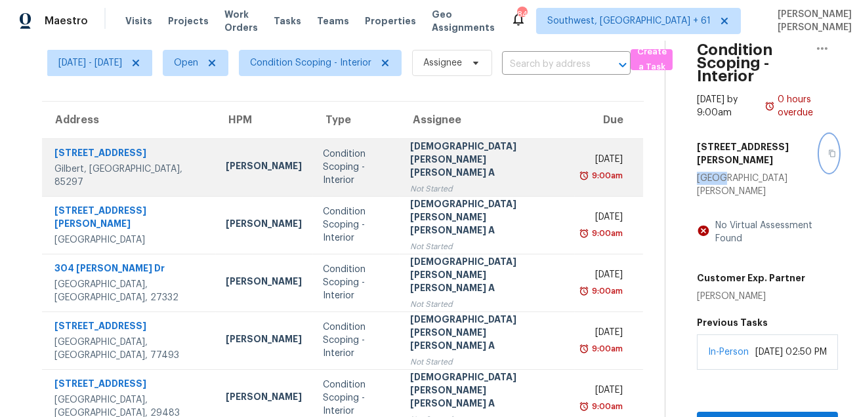
scroll to position [266, 0]
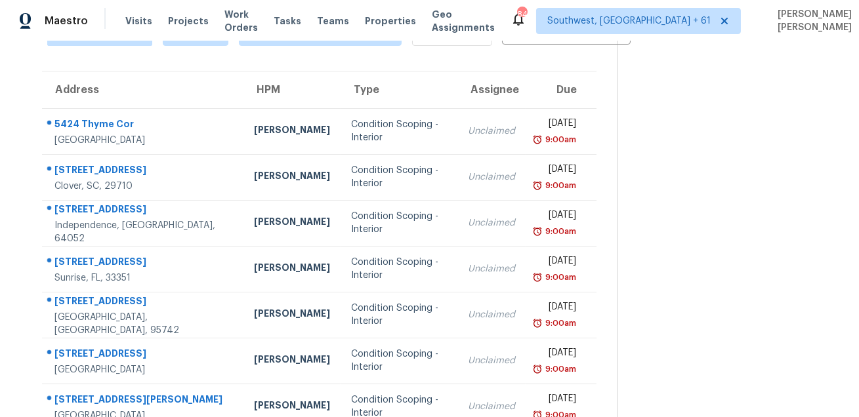
scroll to position [0, 0]
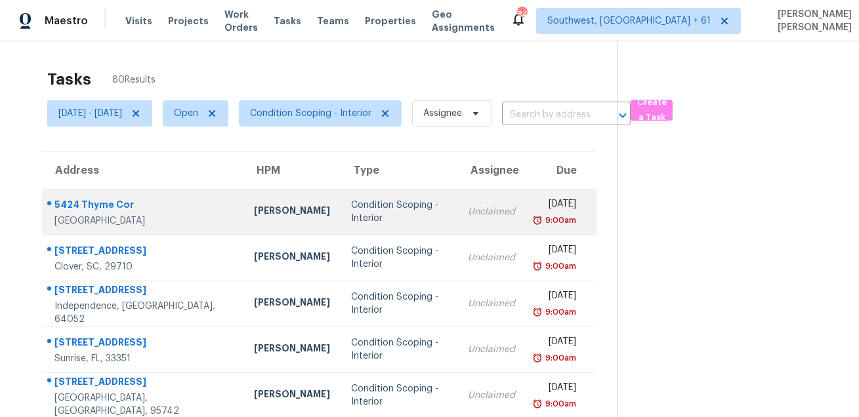
click at [74, 202] on div "5424 Thyme Cor" at bounding box center [143, 206] width 178 height 16
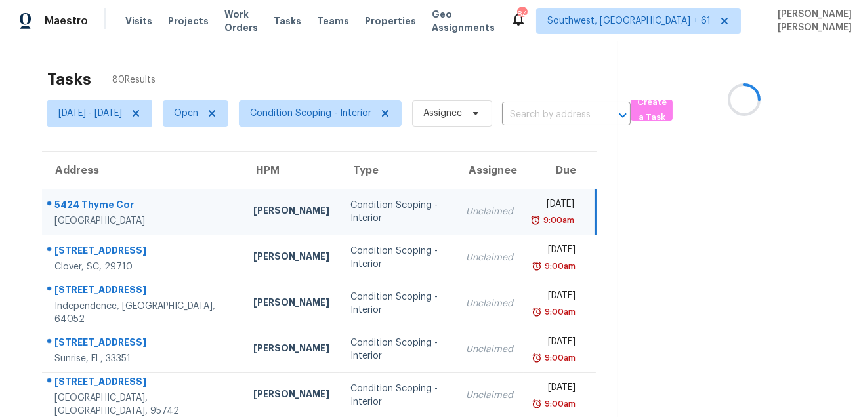
click at [74, 202] on div "5424 Thyme Cor" at bounding box center [143, 206] width 178 height 16
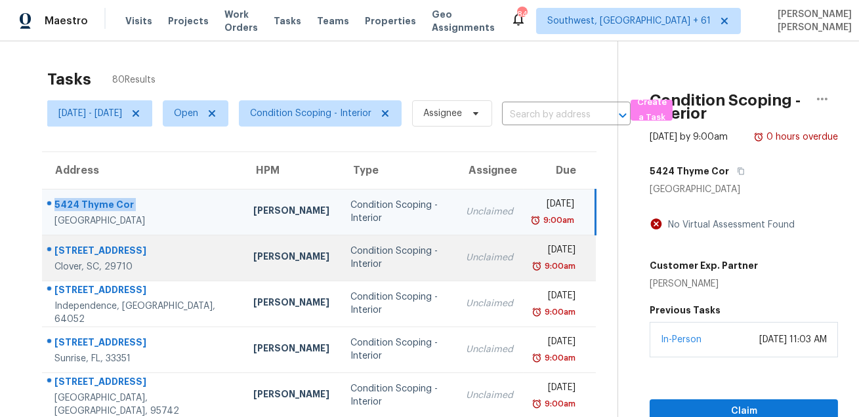
click at [106, 261] on div "Clover, SC, 29710" at bounding box center [143, 267] width 178 height 13
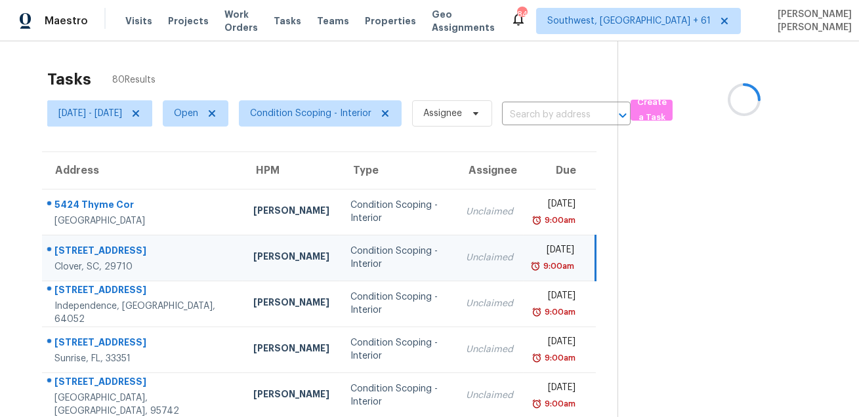
click at [106, 261] on div "Clover, SC, 29710" at bounding box center [143, 267] width 178 height 13
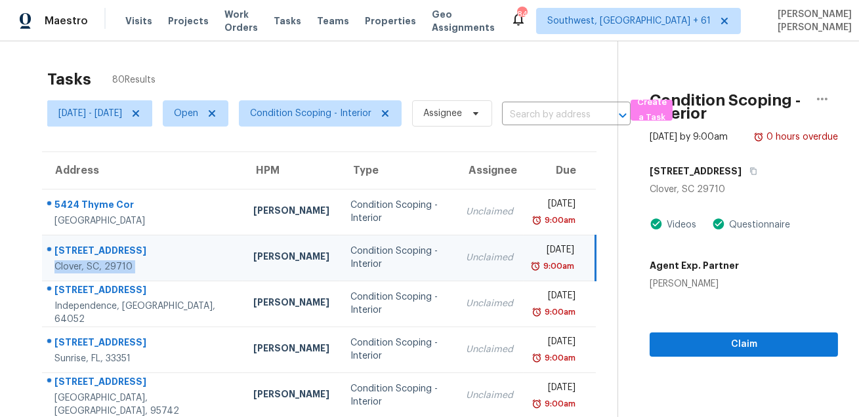
click at [134, 238] on td "[STREET_ADDRESS]" at bounding box center [142, 258] width 201 height 46
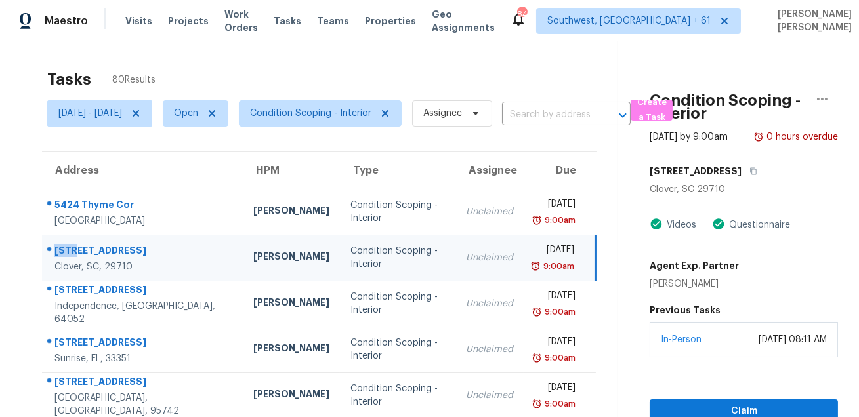
click at [134, 238] on td "[STREET_ADDRESS]" at bounding box center [142, 258] width 201 height 46
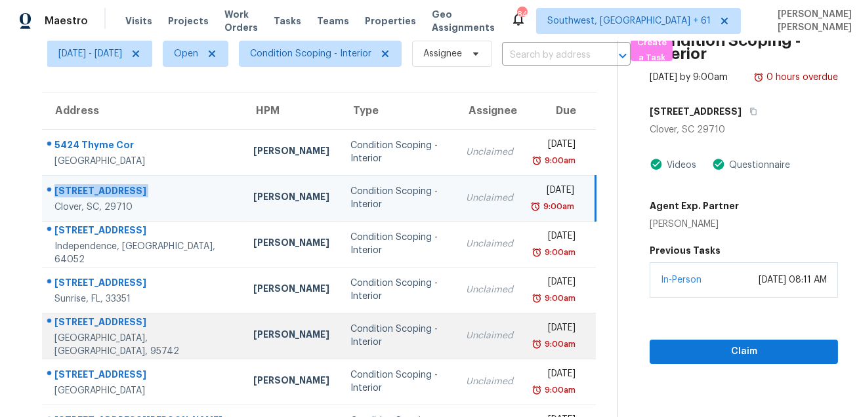
scroll to position [87, 0]
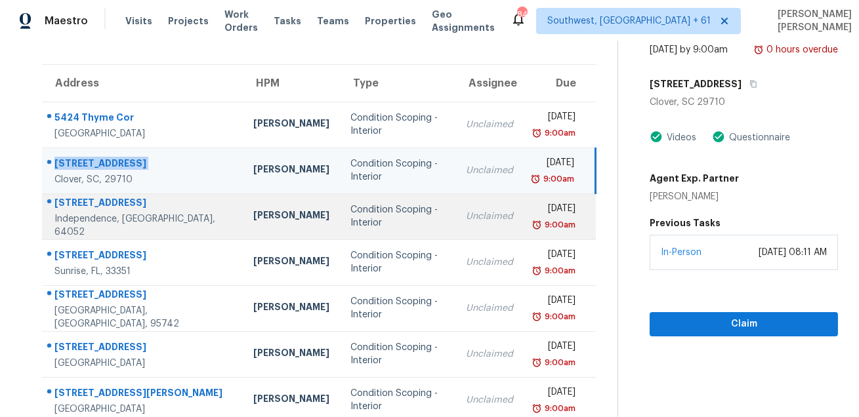
click at [113, 207] on div "[STREET_ADDRESS]" at bounding box center [143, 204] width 178 height 16
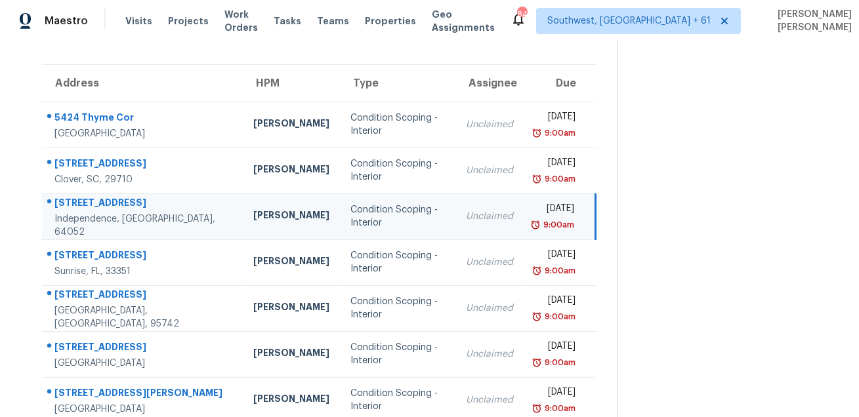
click at [113, 207] on div "[STREET_ADDRESS]" at bounding box center [143, 204] width 178 height 16
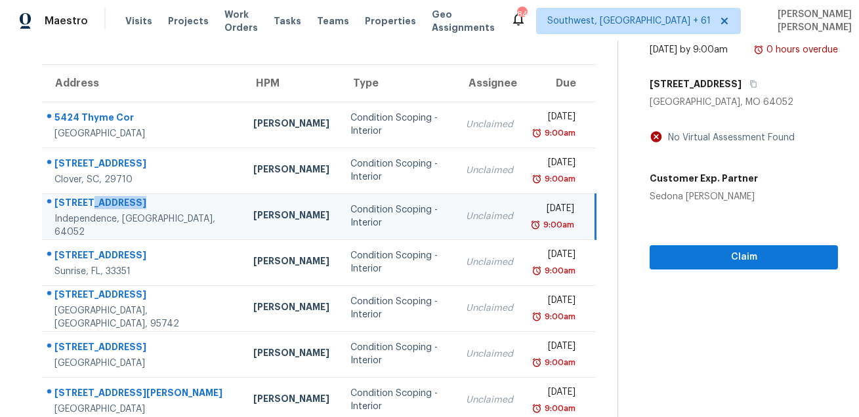
click at [113, 207] on div "[STREET_ADDRESS]" at bounding box center [143, 204] width 178 height 16
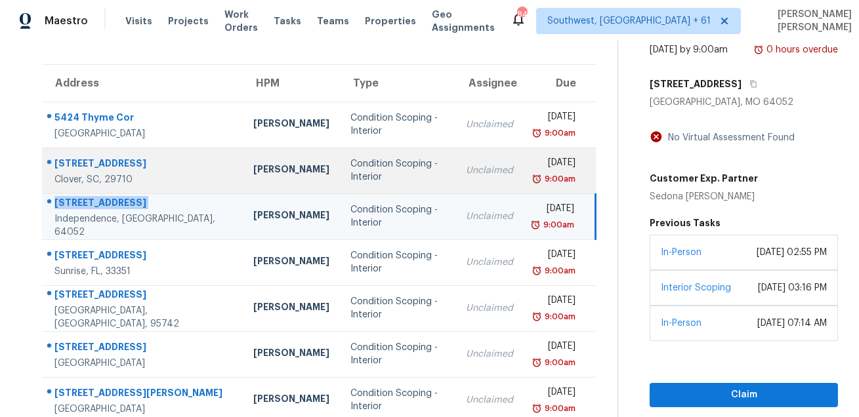
scroll to position [146, 0]
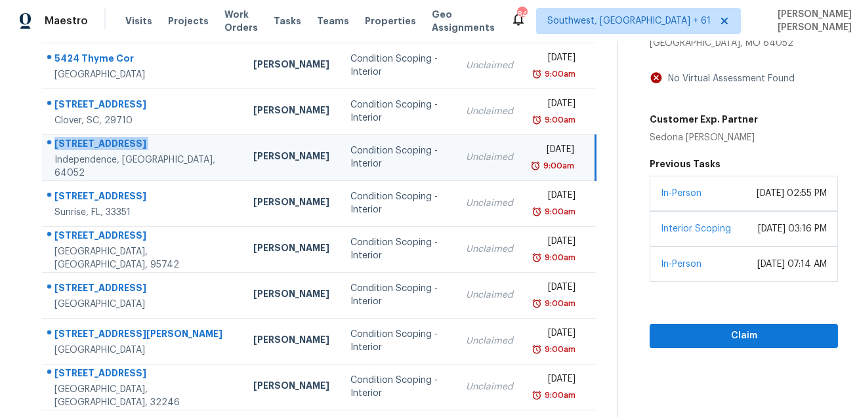
click at [129, 178] on td "[STREET_ADDRESS]" at bounding box center [142, 158] width 201 height 46
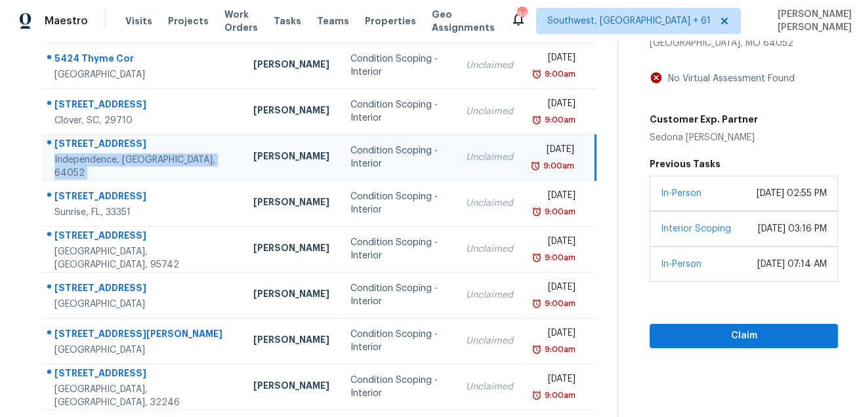
click at [129, 178] on td "[STREET_ADDRESS]" at bounding box center [142, 158] width 201 height 46
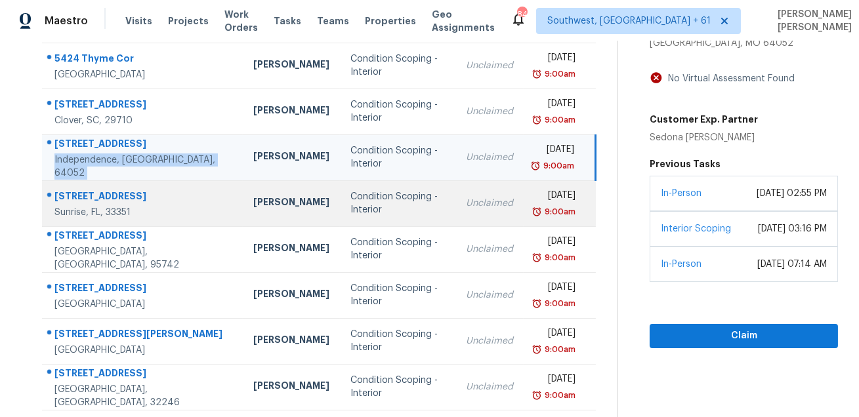
click at [104, 209] on div "Sunrise, FL, 33351" at bounding box center [143, 212] width 178 height 13
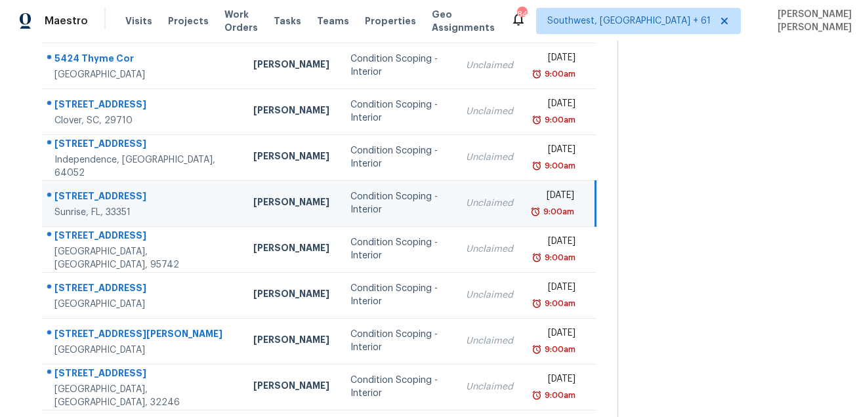
click at [104, 193] on div "[STREET_ADDRESS]" at bounding box center [143, 198] width 178 height 16
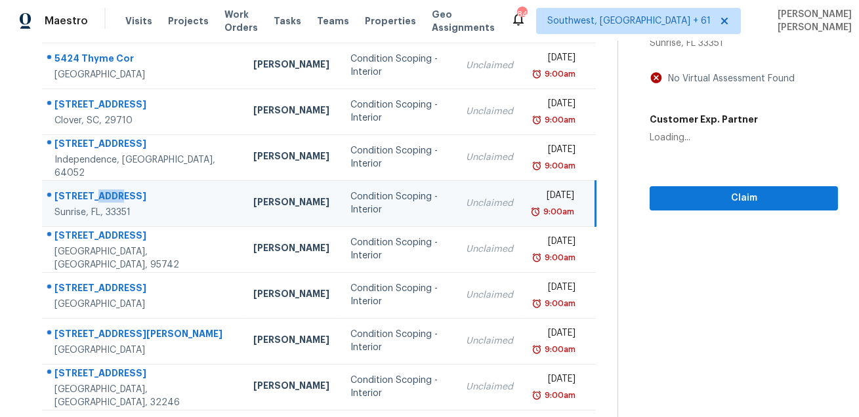
click at [104, 193] on div "[STREET_ADDRESS]" at bounding box center [143, 198] width 178 height 16
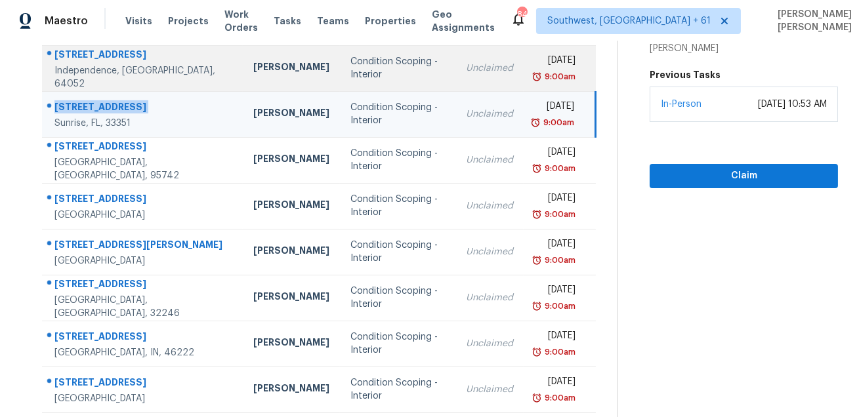
scroll to position [266, 0]
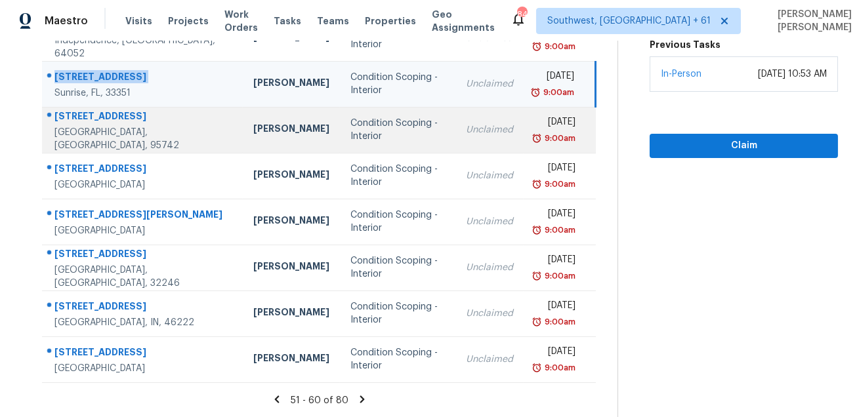
click at [88, 115] on div "[STREET_ADDRESS]" at bounding box center [143, 118] width 178 height 16
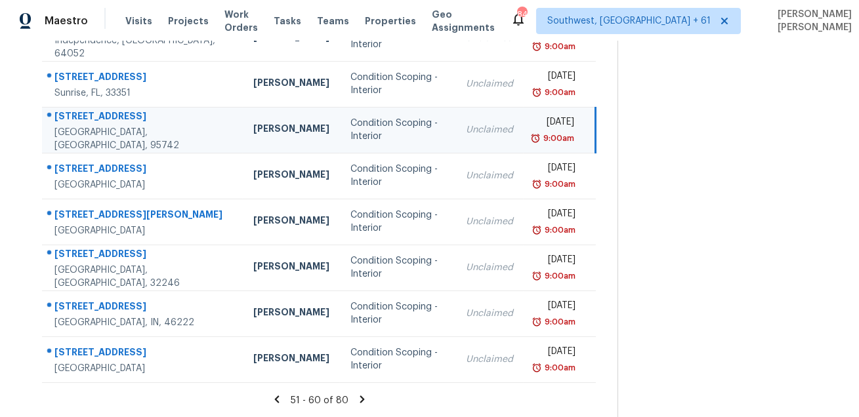
click at [88, 115] on div "[STREET_ADDRESS]" at bounding box center [143, 118] width 178 height 16
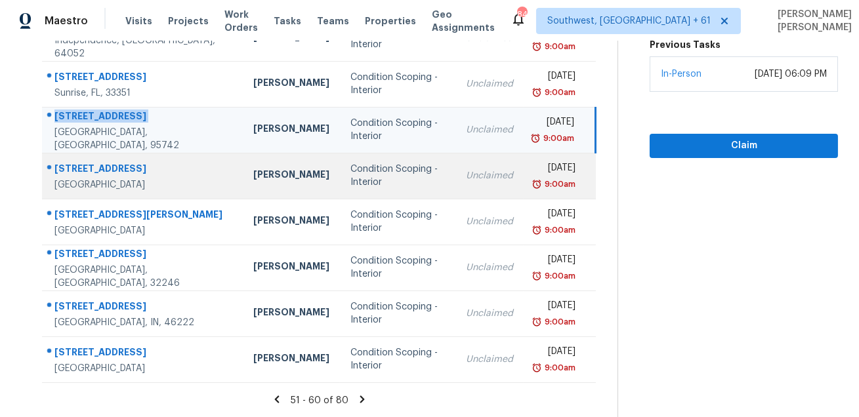
click at [111, 170] on div "[STREET_ADDRESS]" at bounding box center [143, 170] width 178 height 16
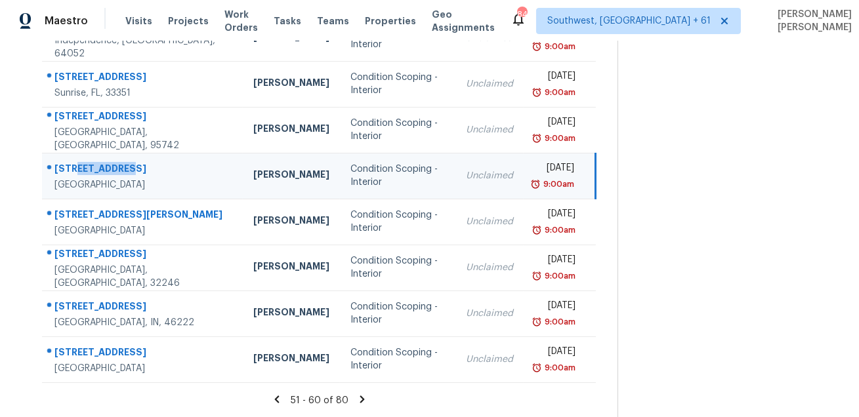
click at [111, 170] on div "[STREET_ADDRESS]" at bounding box center [143, 170] width 178 height 16
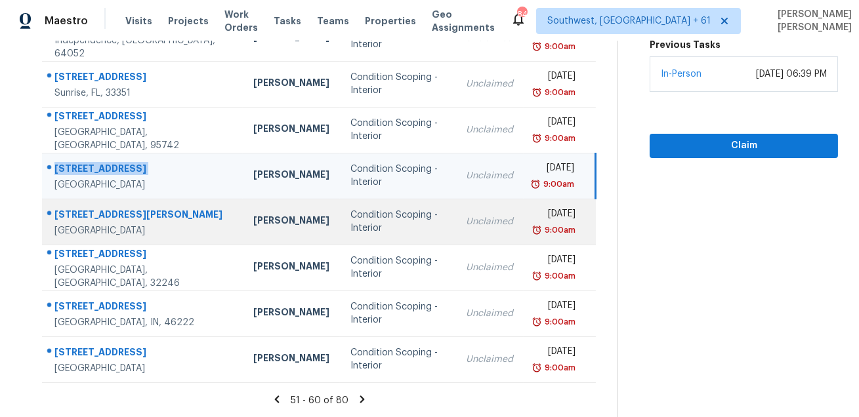
click at [106, 209] on div "[STREET_ADDRESS][PERSON_NAME]" at bounding box center [143, 216] width 178 height 16
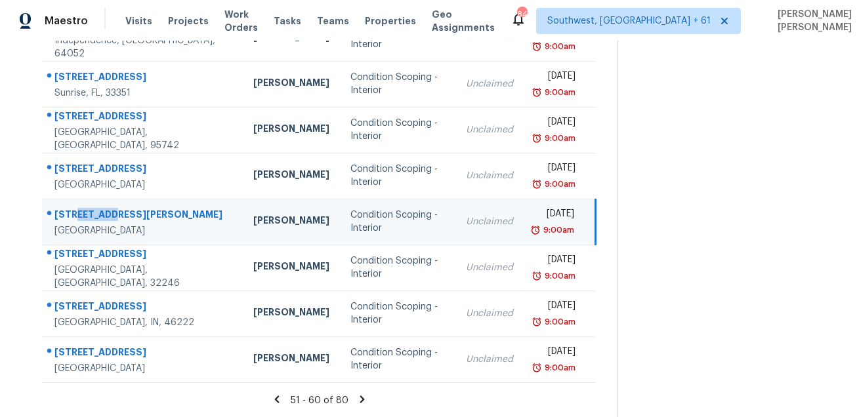
click at [106, 209] on div "[STREET_ADDRESS][PERSON_NAME]" at bounding box center [143, 216] width 178 height 16
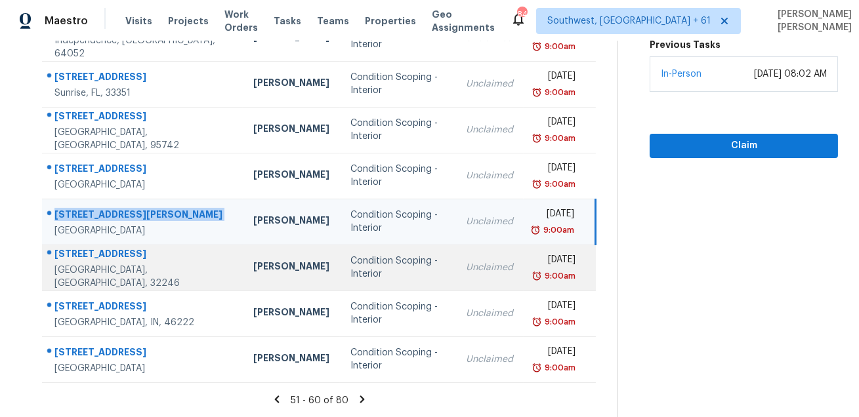
click at [129, 251] on div "[STREET_ADDRESS]" at bounding box center [143, 255] width 178 height 16
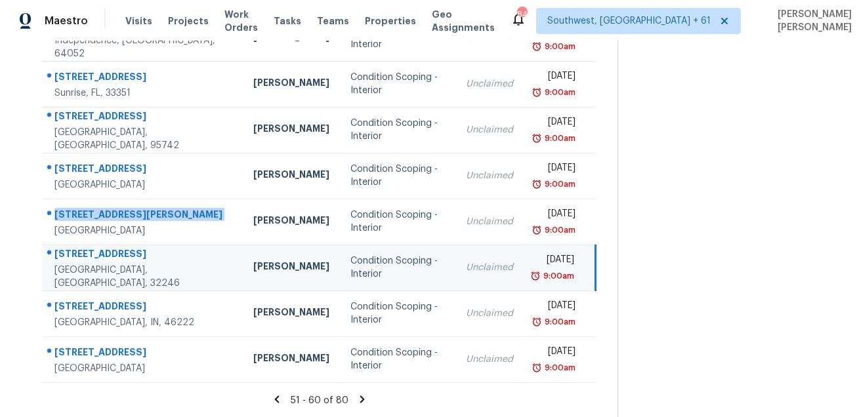
click at [129, 251] on div "[STREET_ADDRESS]" at bounding box center [143, 255] width 178 height 16
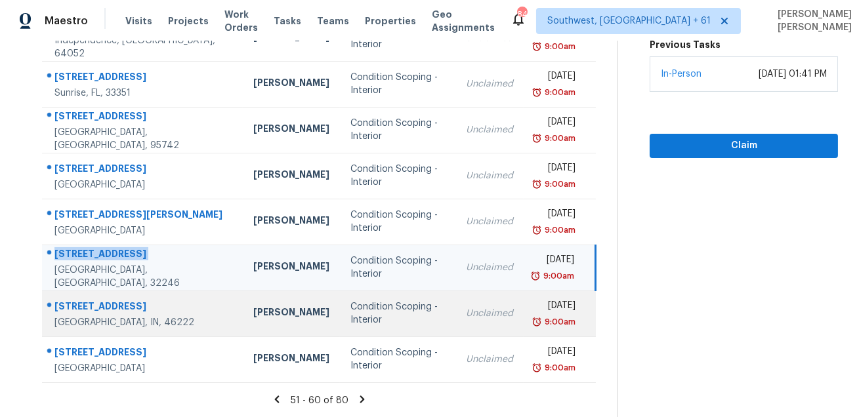
click at [125, 293] on td "[STREET_ADDRESS]" at bounding box center [142, 314] width 201 height 46
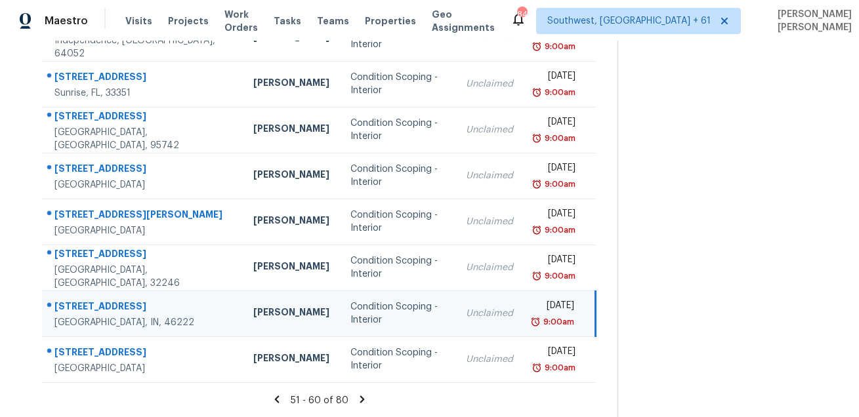
click at [125, 293] on td "[STREET_ADDRESS]" at bounding box center [142, 314] width 201 height 46
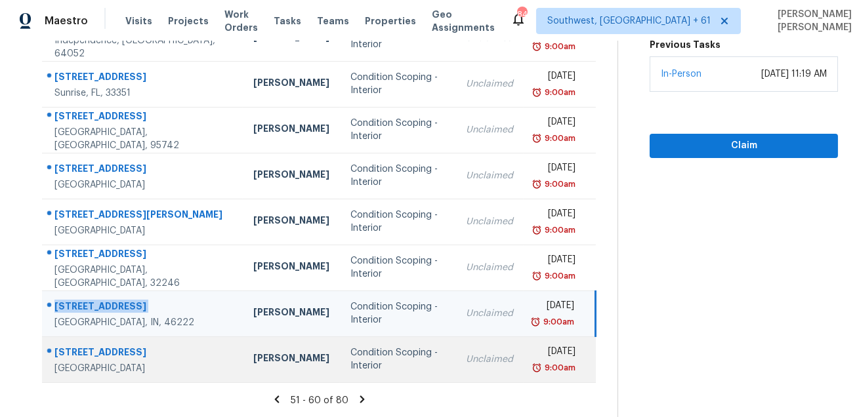
click at [125, 355] on div "[STREET_ADDRESS]" at bounding box center [143, 354] width 178 height 16
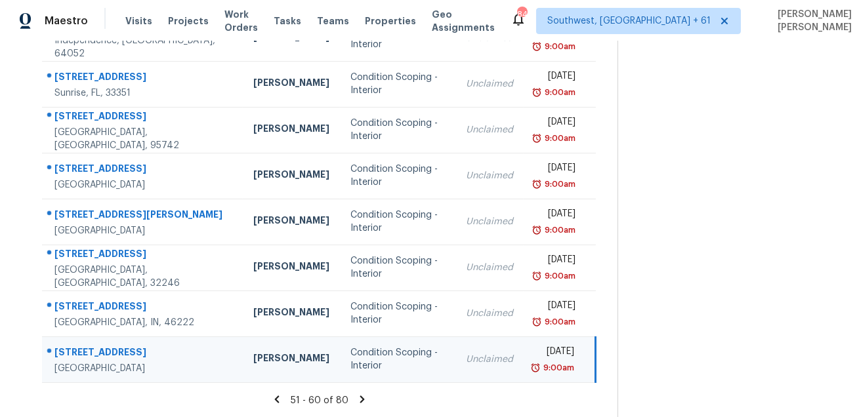
click at [125, 355] on div "[STREET_ADDRESS]" at bounding box center [143, 354] width 178 height 16
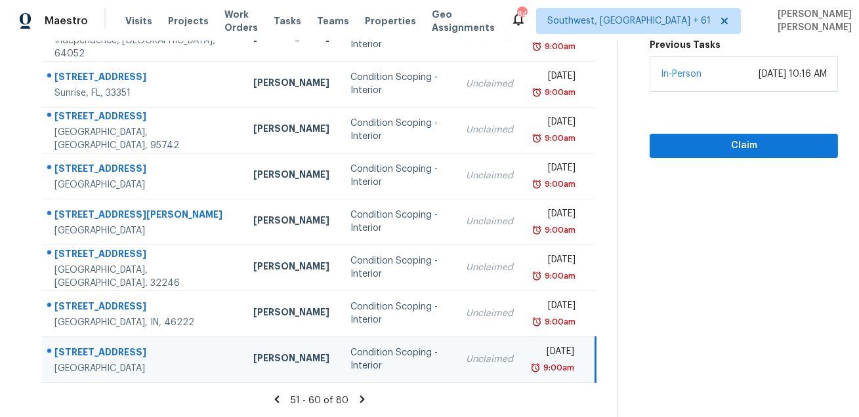
click at [364, 399] on icon at bounding box center [362, 399] width 5 height 7
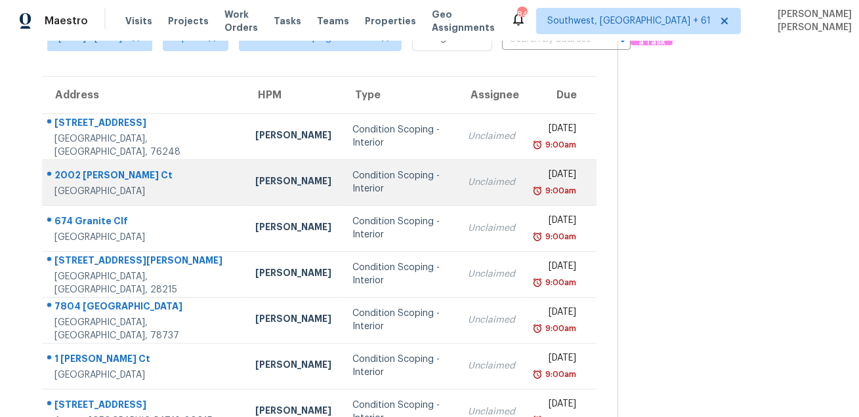
scroll to position [23, 0]
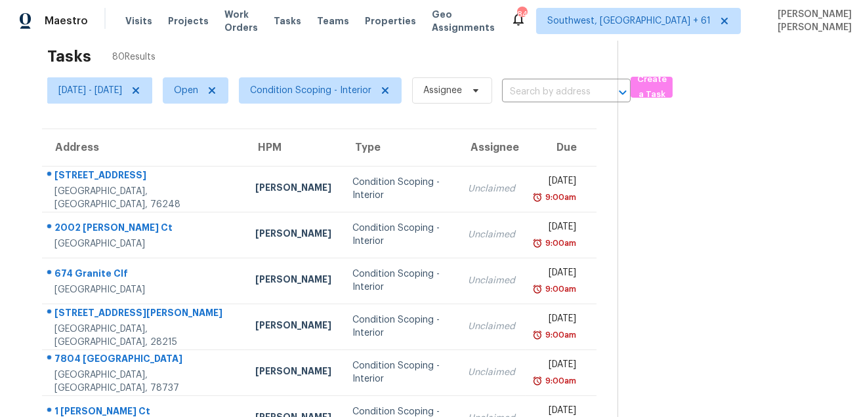
click at [73, 164] on th "Address" at bounding box center [143, 147] width 203 height 37
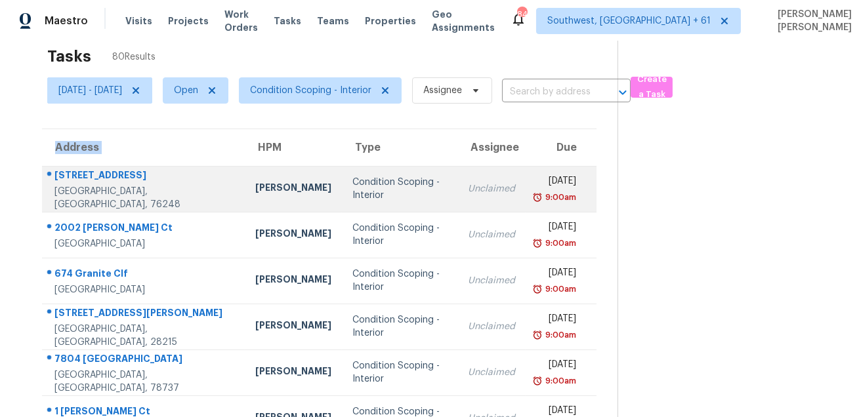
click at [79, 177] on div "[STREET_ADDRESS]" at bounding box center [144, 177] width 180 height 16
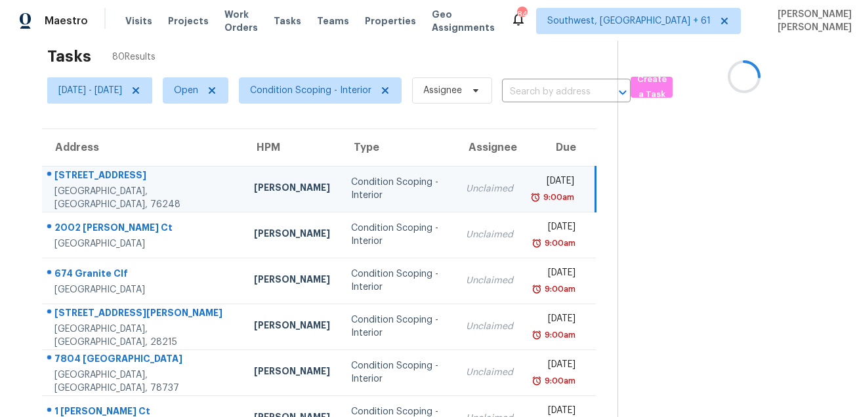
click at [79, 177] on div "[STREET_ADDRESS]" at bounding box center [143, 177] width 178 height 16
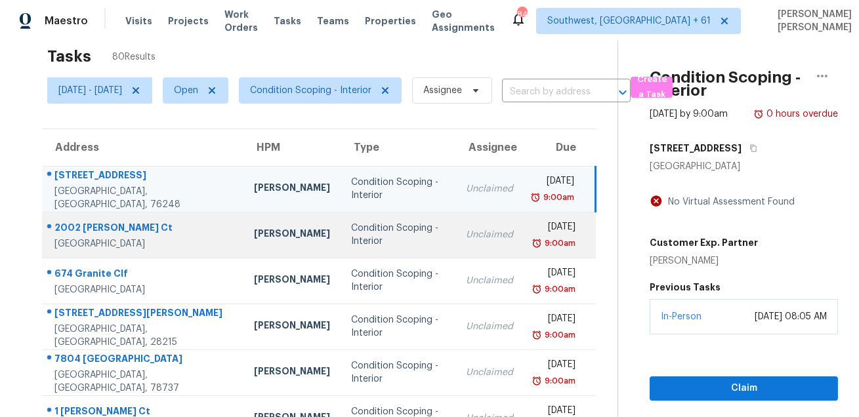
click at [94, 238] on div "[GEOGRAPHIC_DATA]" at bounding box center [143, 244] width 178 height 13
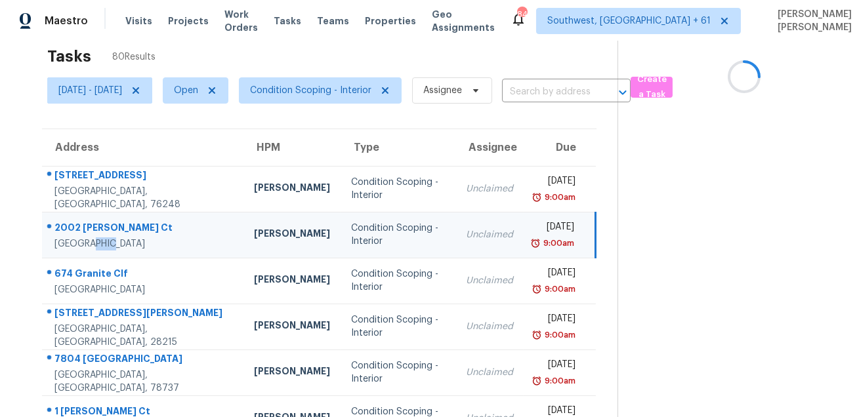
click at [94, 238] on div "[GEOGRAPHIC_DATA]" at bounding box center [143, 244] width 178 height 13
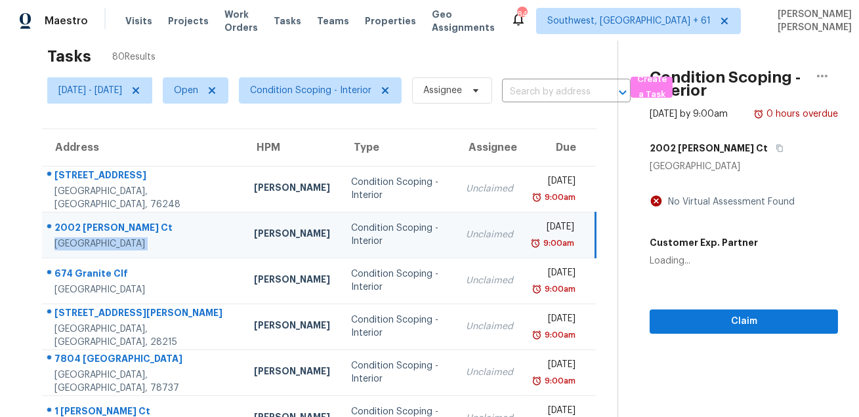
click at [101, 220] on div at bounding box center [138, 228] width 190 height 17
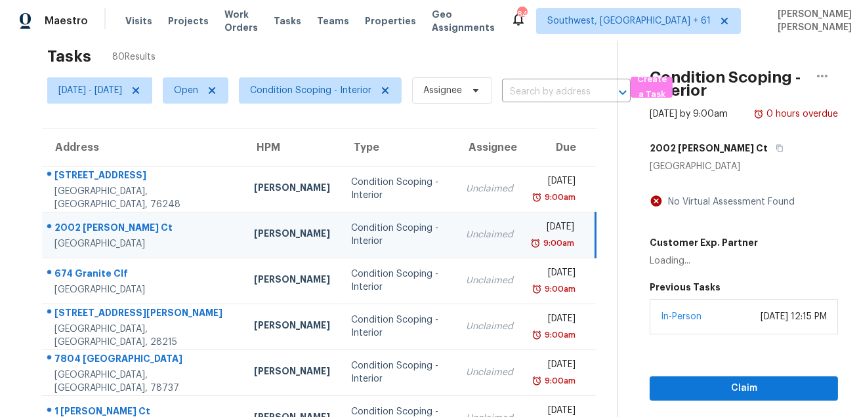
click at [101, 220] on div at bounding box center [138, 228] width 190 height 17
click at [107, 222] on div "2002 [PERSON_NAME] Ct" at bounding box center [143, 229] width 178 height 16
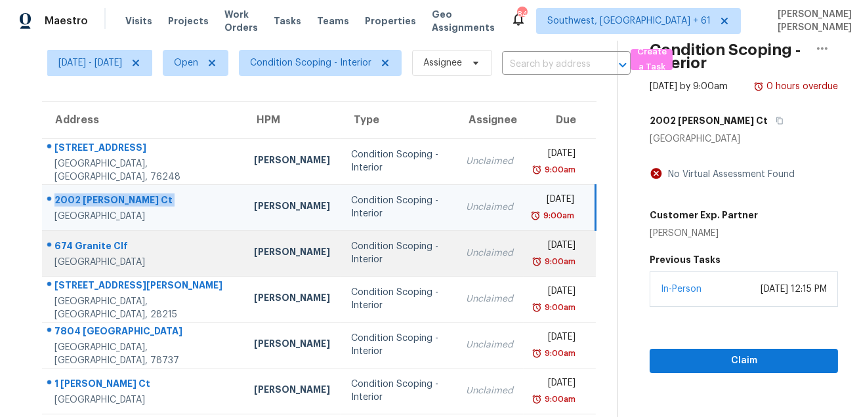
scroll to position [84, 0]
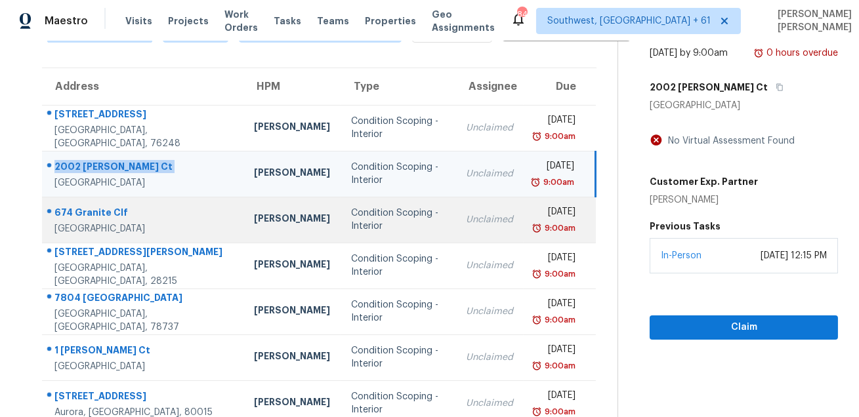
click at [86, 211] on div "674 Granite Clf" at bounding box center [143, 214] width 178 height 16
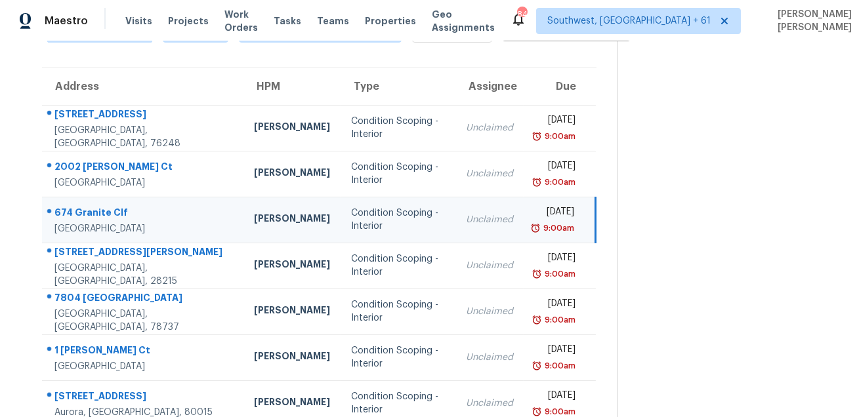
click at [86, 211] on div "674 Granite Clf" at bounding box center [143, 214] width 178 height 16
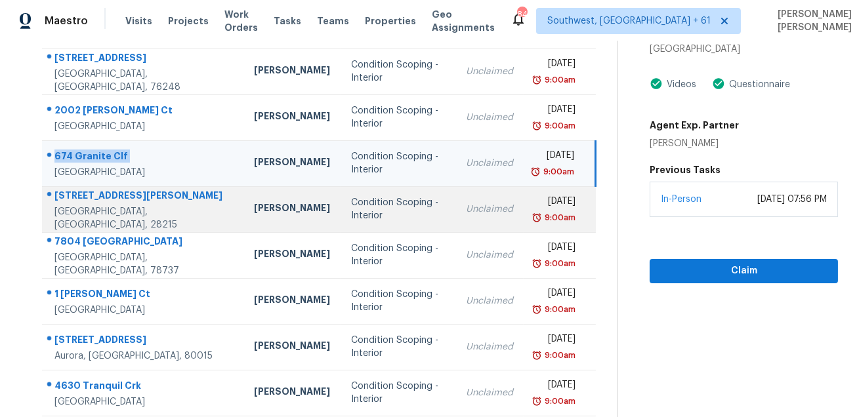
scroll to position [198, 0]
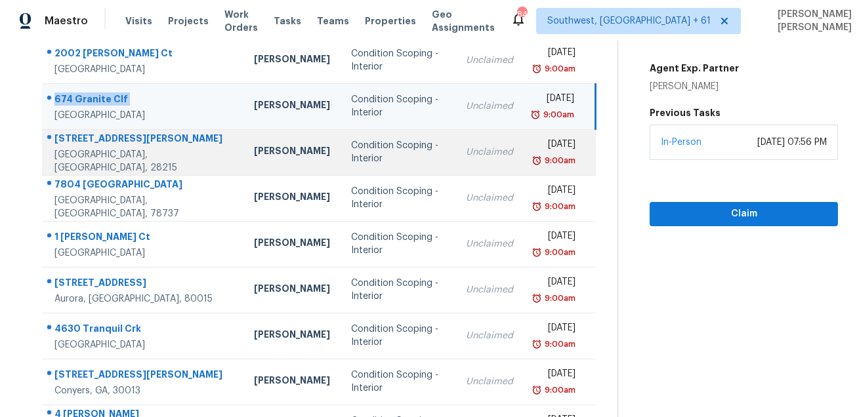
click at [99, 148] on div "[STREET_ADDRESS][PERSON_NAME]" at bounding box center [143, 140] width 178 height 16
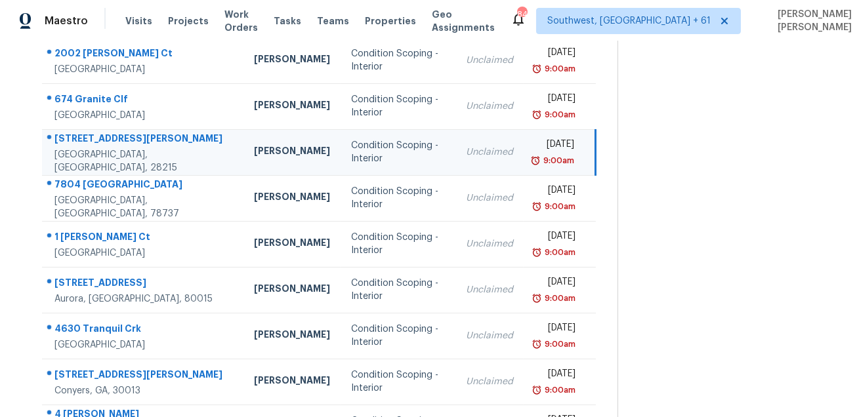
click at [99, 148] on div "[STREET_ADDRESS][PERSON_NAME]" at bounding box center [143, 140] width 178 height 16
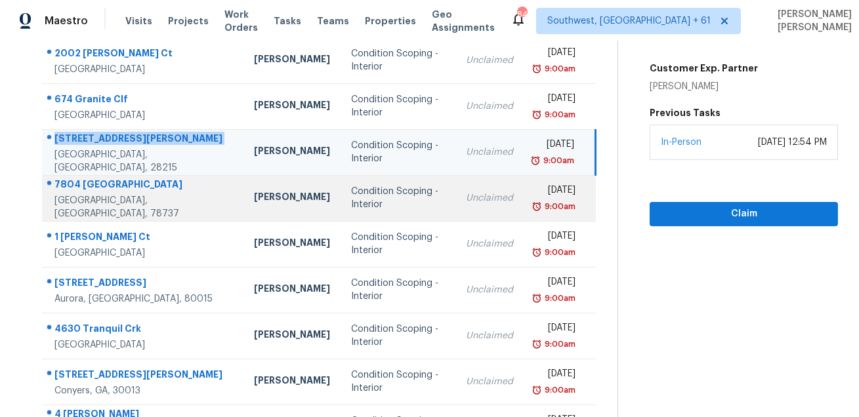
click at [88, 194] on div "7804 [GEOGRAPHIC_DATA]" at bounding box center [143, 186] width 178 height 16
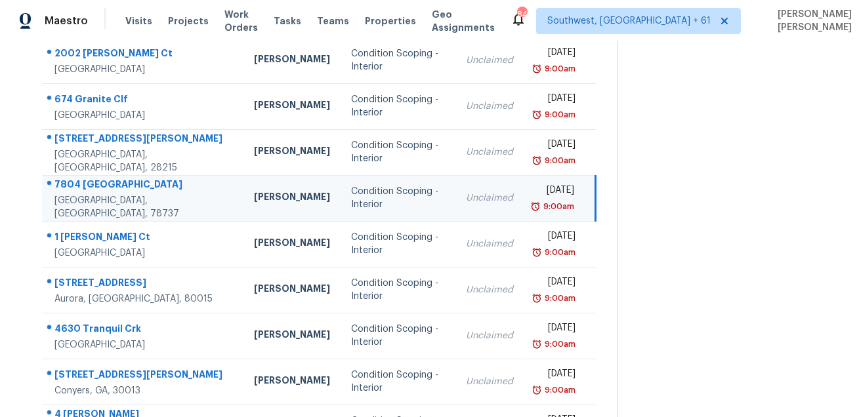
click at [88, 194] on div "7804 [GEOGRAPHIC_DATA]" at bounding box center [143, 186] width 178 height 16
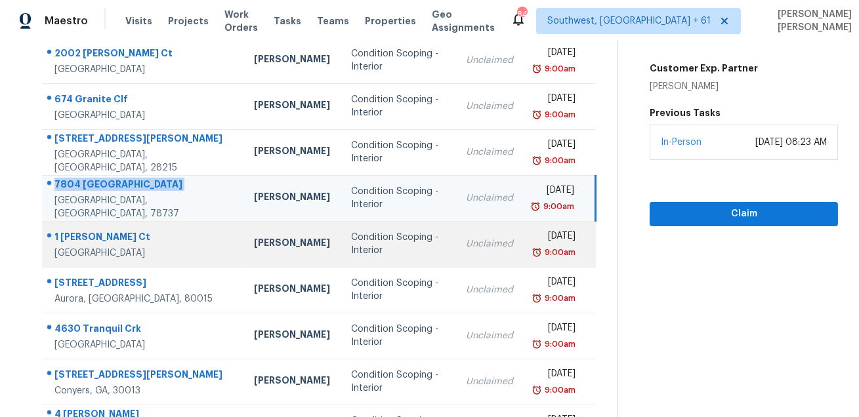
click at [98, 229] on div at bounding box center [138, 237] width 190 height 17
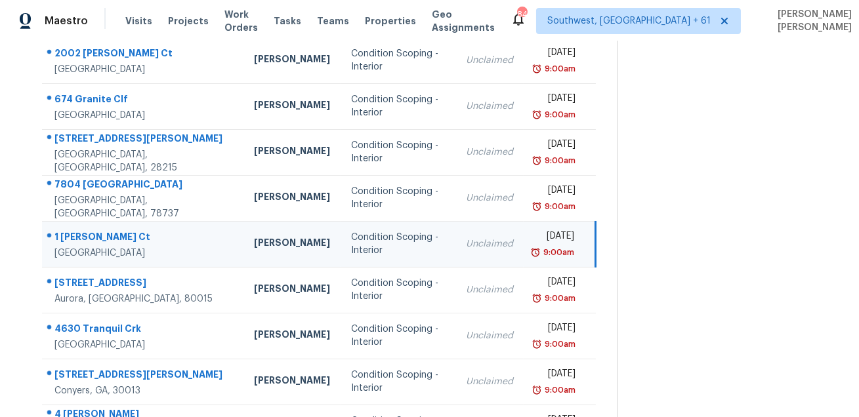
click at [98, 229] on div at bounding box center [138, 237] width 190 height 17
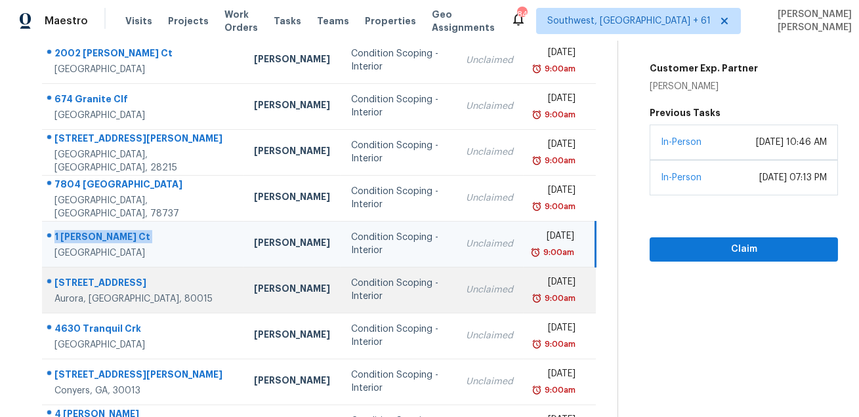
click at [115, 271] on td "[STREET_ADDRESS]" at bounding box center [142, 290] width 201 height 46
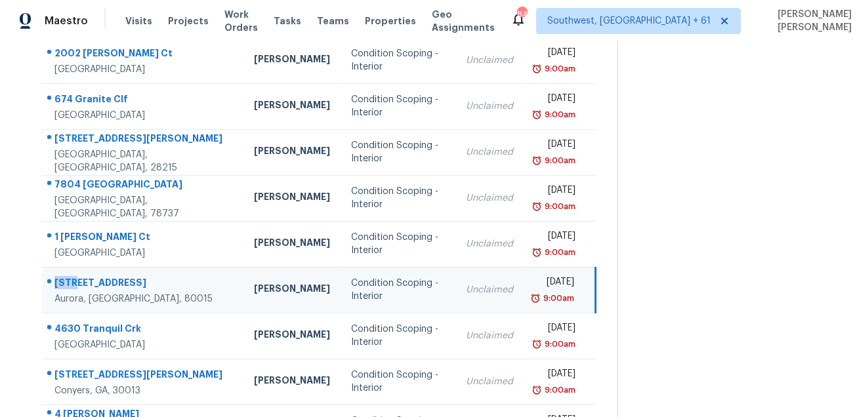
click at [115, 271] on td "[STREET_ADDRESS]" at bounding box center [142, 290] width 201 height 46
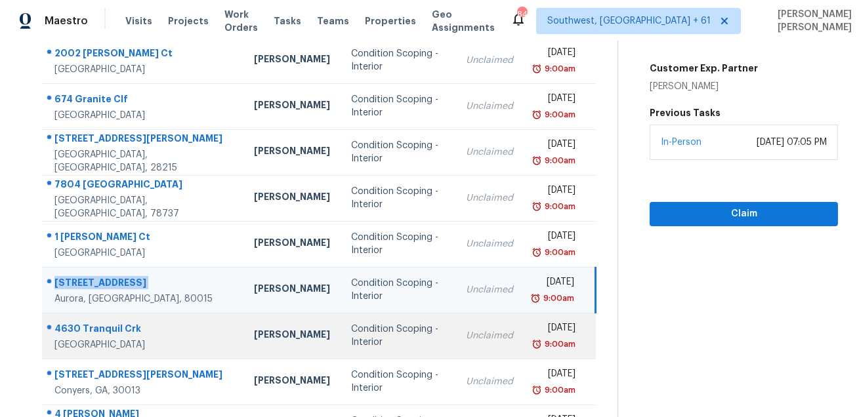
click at [84, 327] on div "4630 Tranquil Crk" at bounding box center [143, 330] width 178 height 16
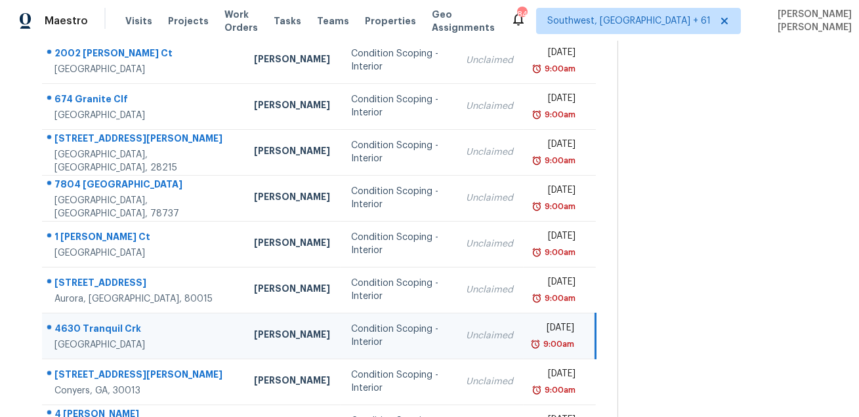
click at [84, 327] on div "4630 Tranquil Crk" at bounding box center [143, 330] width 178 height 16
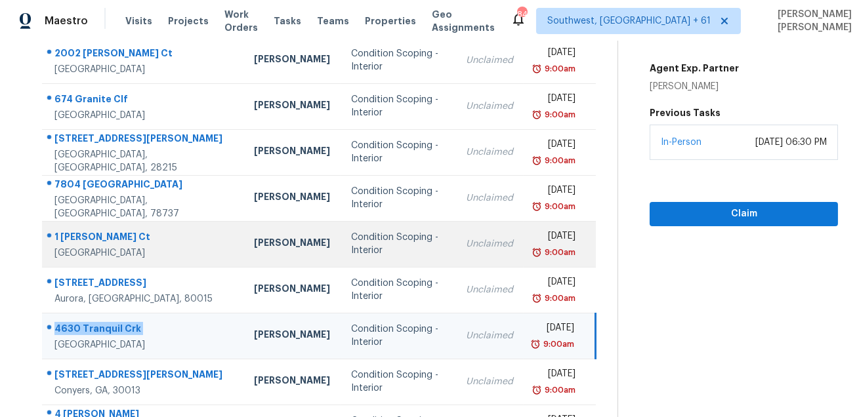
scroll to position [266, 0]
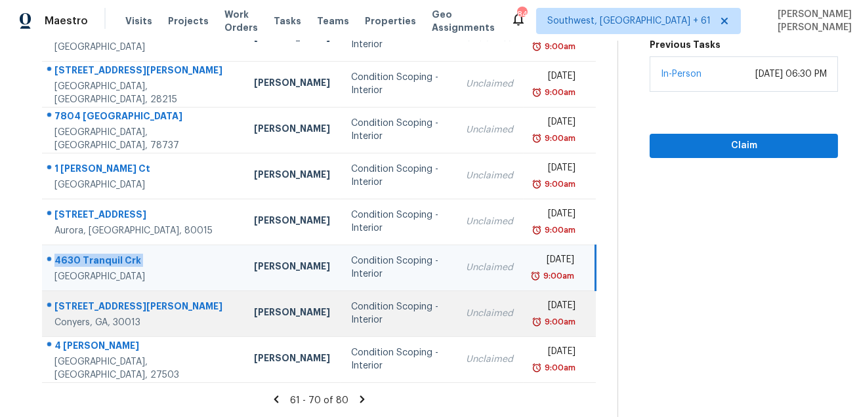
click at [72, 307] on div "[STREET_ADDRESS][PERSON_NAME]" at bounding box center [143, 308] width 178 height 16
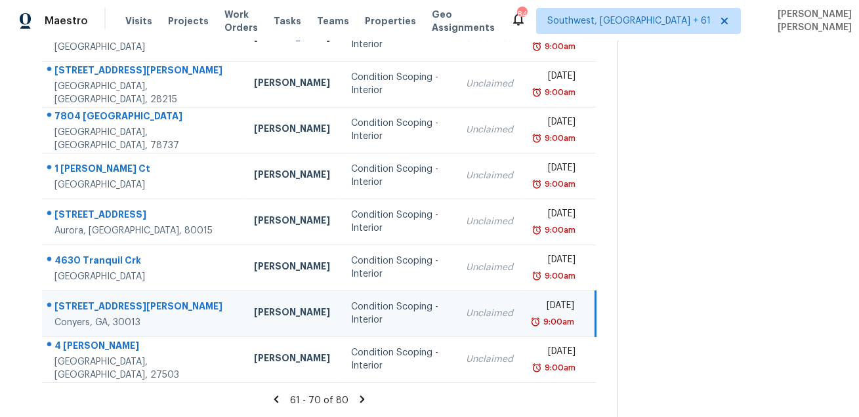
click at [72, 307] on div "[STREET_ADDRESS][PERSON_NAME]" at bounding box center [143, 308] width 178 height 16
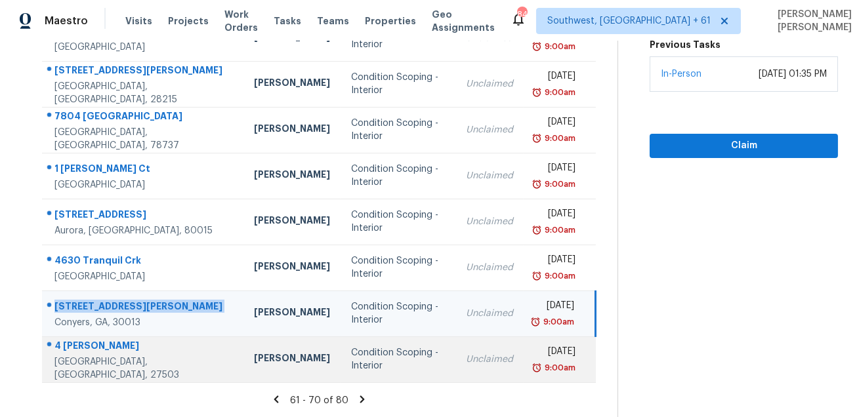
click at [85, 350] on div "4 [PERSON_NAME]" at bounding box center [143, 347] width 178 height 16
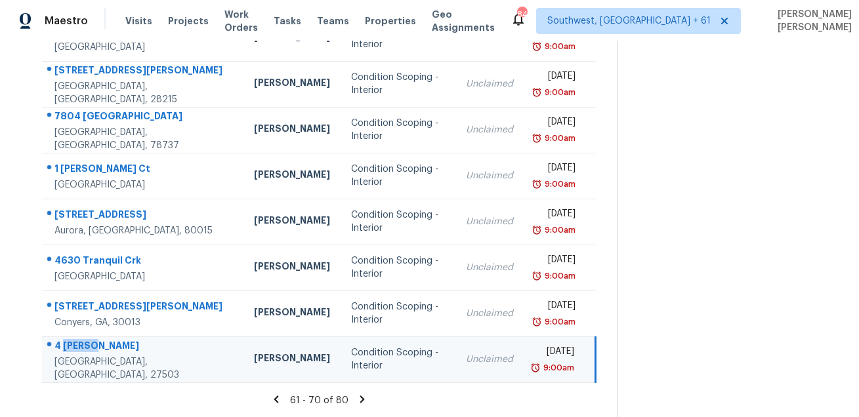
click at [85, 350] on div "4 [PERSON_NAME]" at bounding box center [143, 347] width 178 height 16
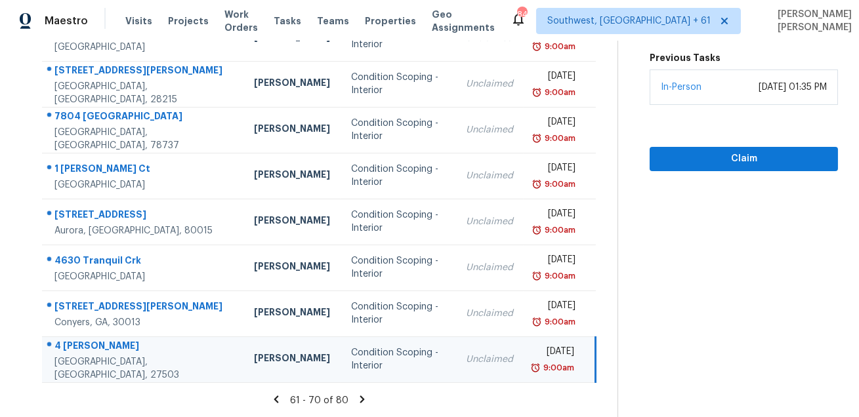
click at [365, 400] on icon at bounding box center [362, 399] width 5 height 7
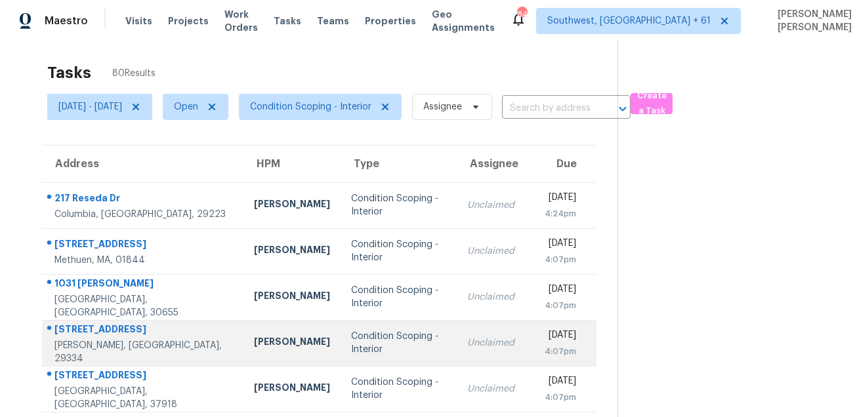
scroll to position [0, 0]
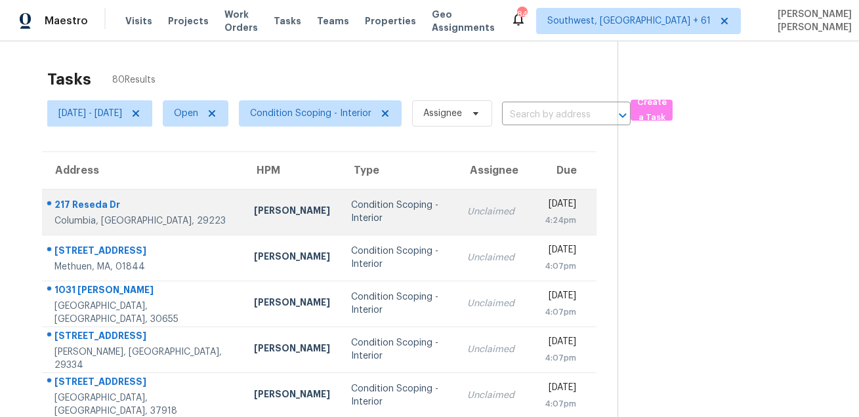
click at [71, 192] on td "[STREET_ADDRESS]" at bounding box center [142, 212] width 201 height 46
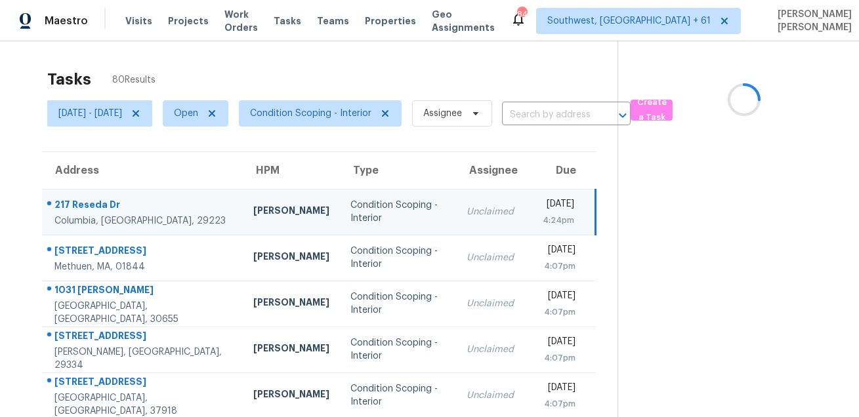
click at [71, 192] on td "[STREET_ADDRESS]" at bounding box center [142, 212] width 201 height 46
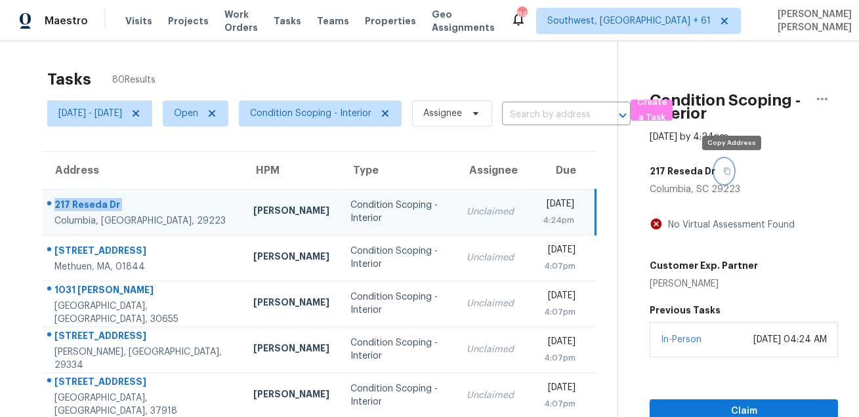
click at [730, 171] on icon "button" at bounding box center [727, 171] width 7 height 7
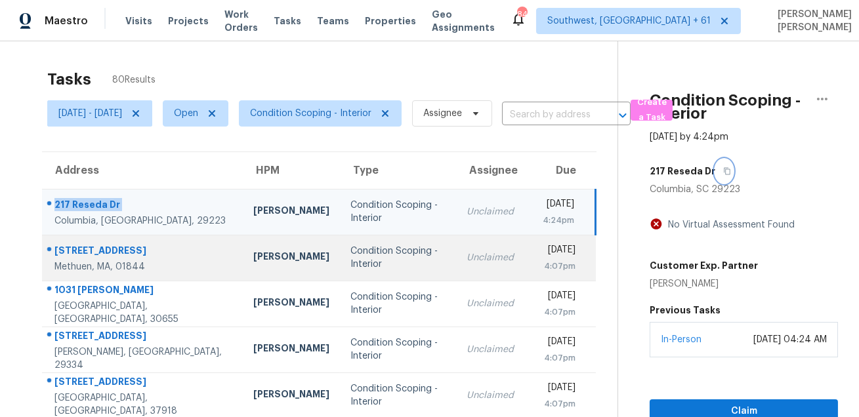
scroll to position [52, 0]
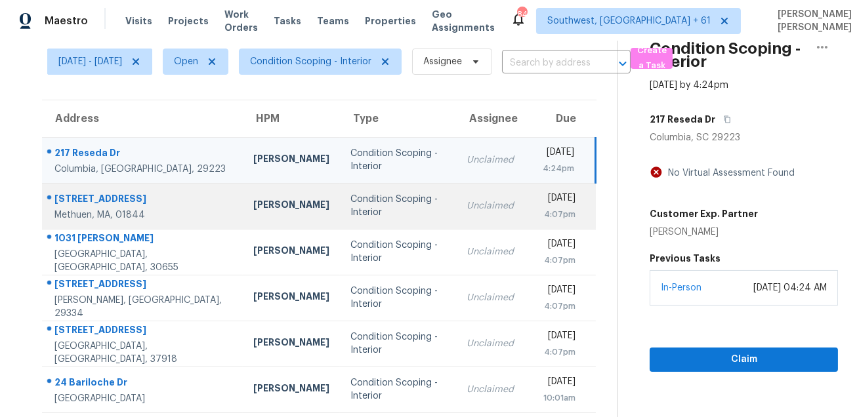
click at [101, 190] on td "[STREET_ADDRESS]" at bounding box center [142, 206] width 201 height 46
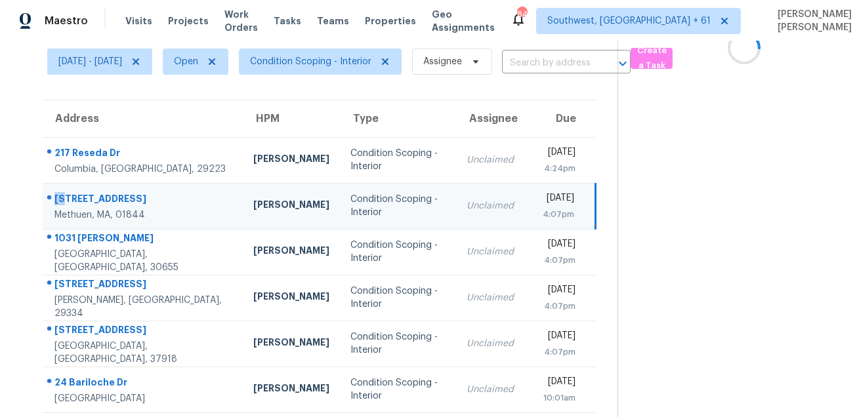
click at [101, 190] on td "[STREET_ADDRESS]" at bounding box center [142, 206] width 201 height 46
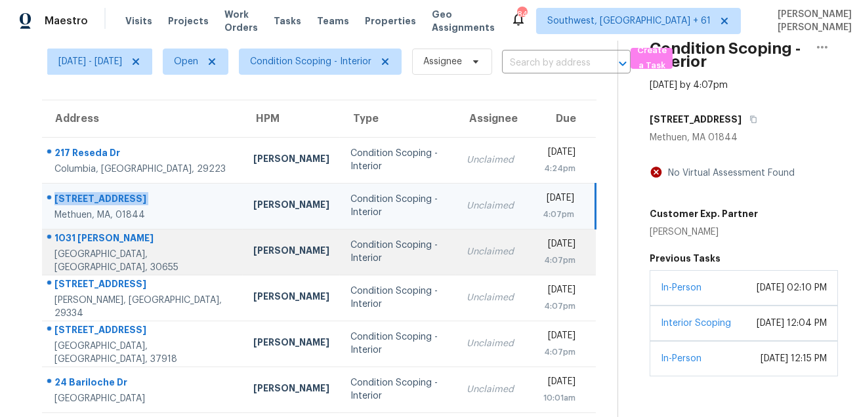
click at [106, 248] on div "1031 [PERSON_NAME]" at bounding box center [143, 240] width 178 height 16
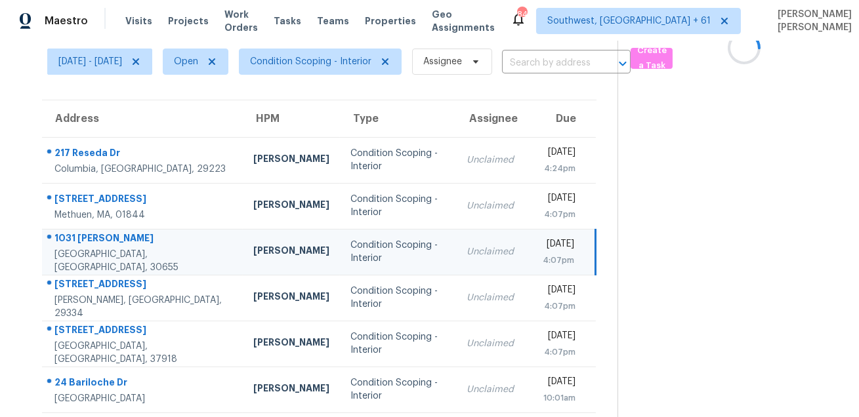
click at [106, 248] on div "1031 [PERSON_NAME]" at bounding box center [143, 240] width 178 height 16
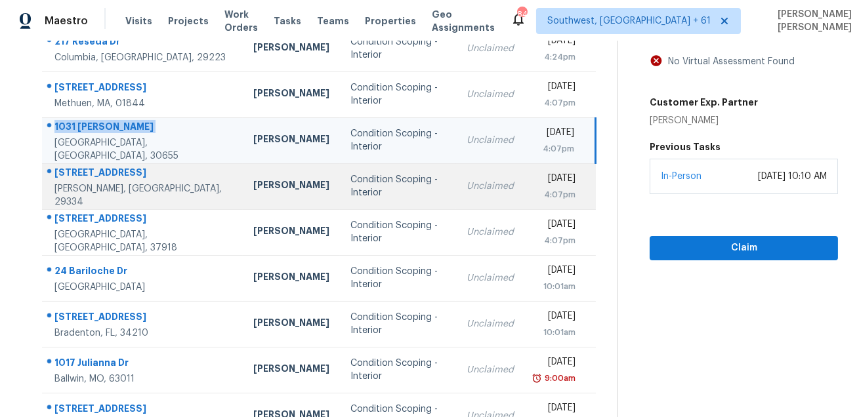
scroll to position [179, 0]
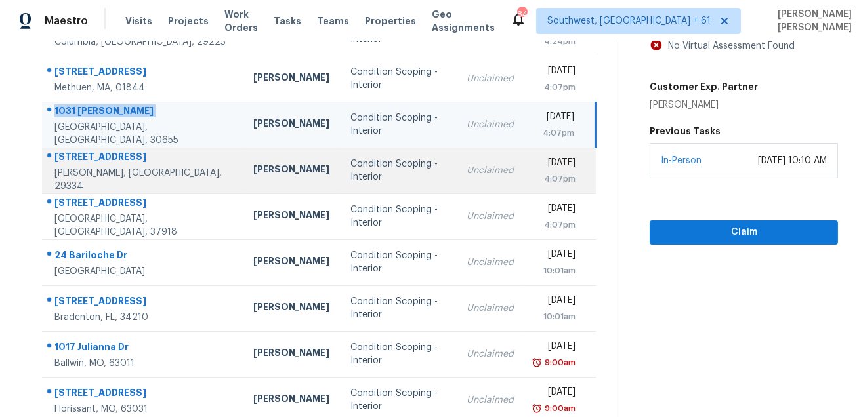
click at [121, 156] on div "[STREET_ADDRESS]" at bounding box center [143, 158] width 178 height 16
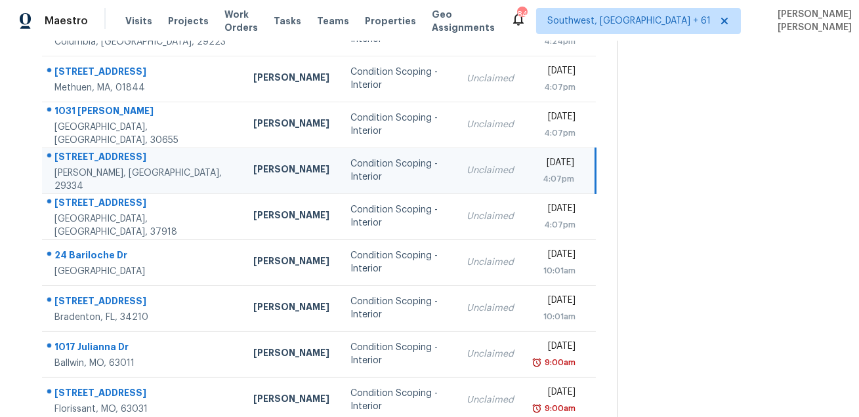
click at [121, 156] on div "[STREET_ADDRESS]" at bounding box center [143, 158] width 178 height 16
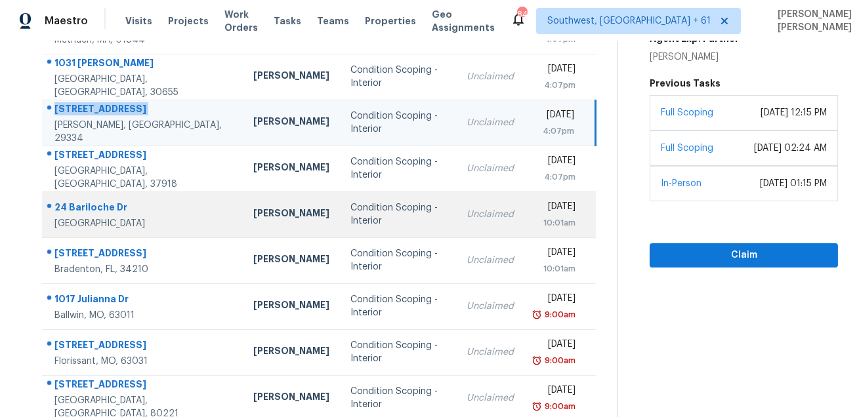
scroll to position [255, 0]
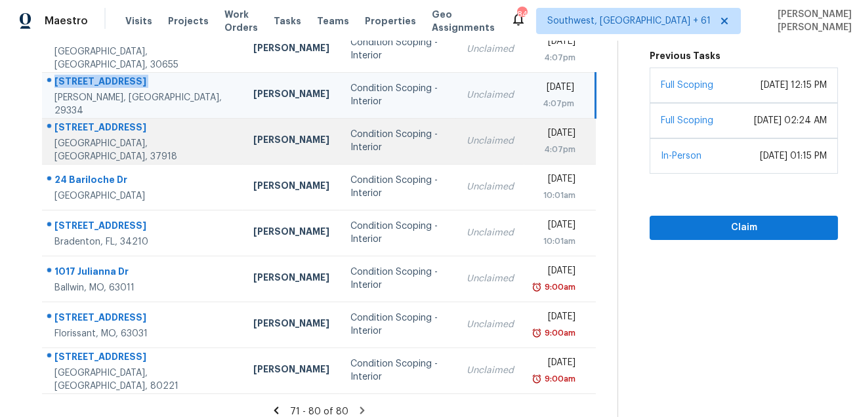
click at [115, 135] on div "[STREET_ADDRESS]" at bounding box center [143, 129] width 178 height 16
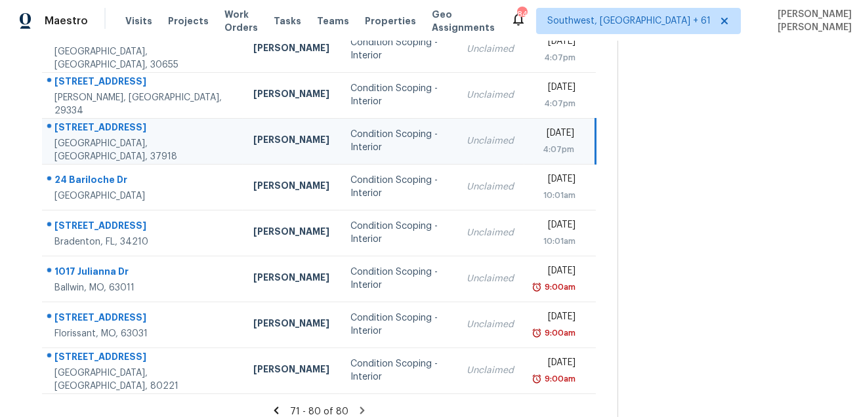
click at [115, 135] on div "[STREET_ADDRESS]" at bounding box center [143, 129] width 178 height 16
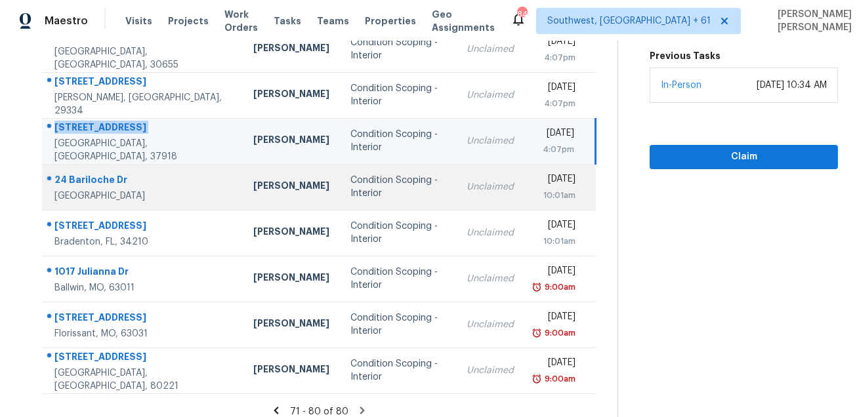
click at [103, 175] on div "24 Bariloche Dr" at bounding box center [143, 181] width 178 height 16
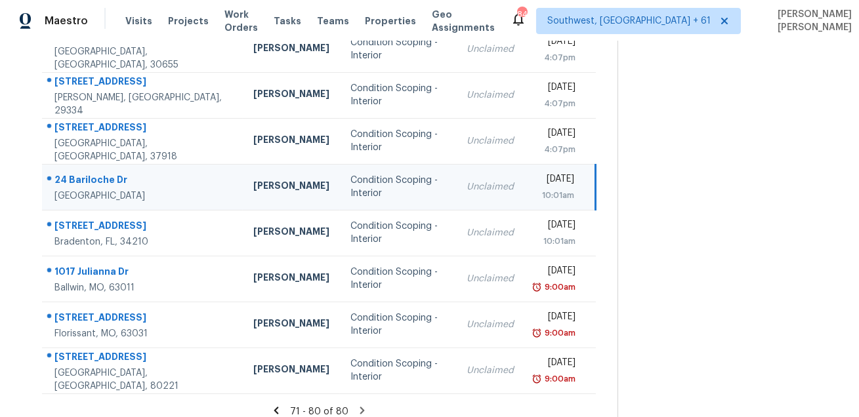
click at [103, 175] on div "24 Bariloche Dr" at bounding box center [143, 181] width 178 height 16
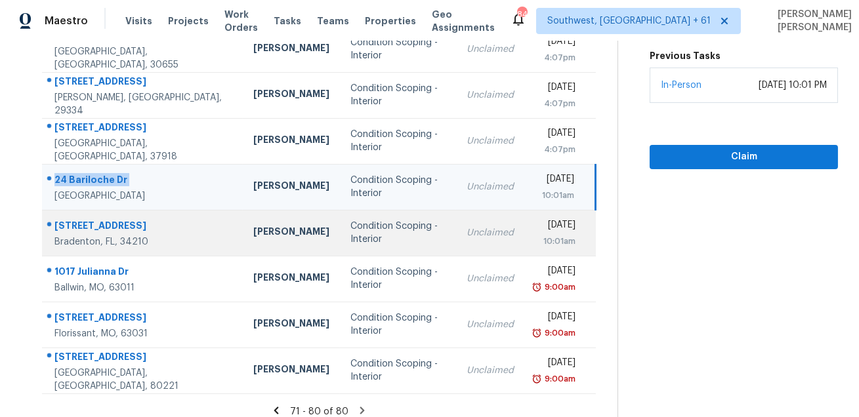
click at [109, 221] on div "[STREET_ADDRESS]" at bounding box center [143, 227] width 178 height 16
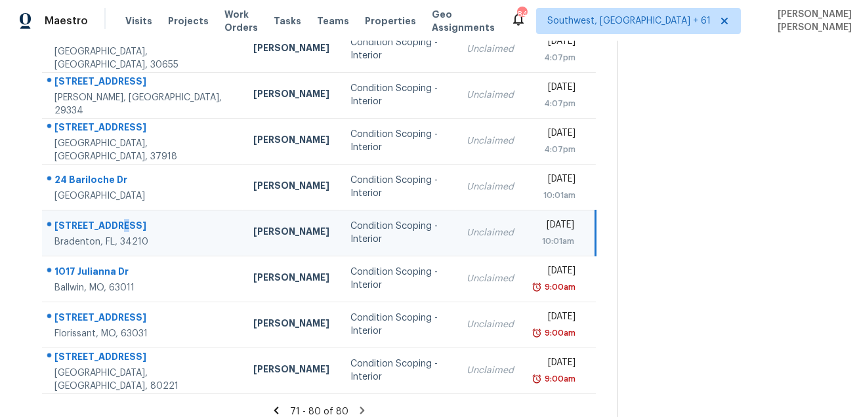
click at [109, 221] on div "[STREET_ADDRESS]" at bounding box center [143, 227] width 178 height 16
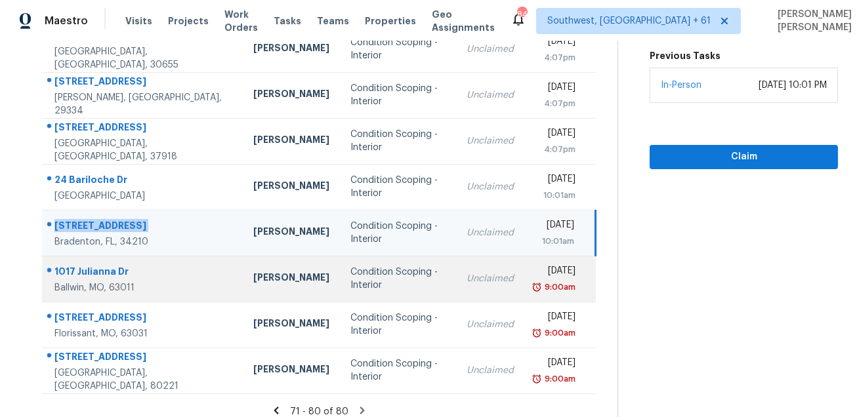
click at [93, 272] on div "1017 Julianna Dr" at bounding box center [143, 273] width 178 height 16
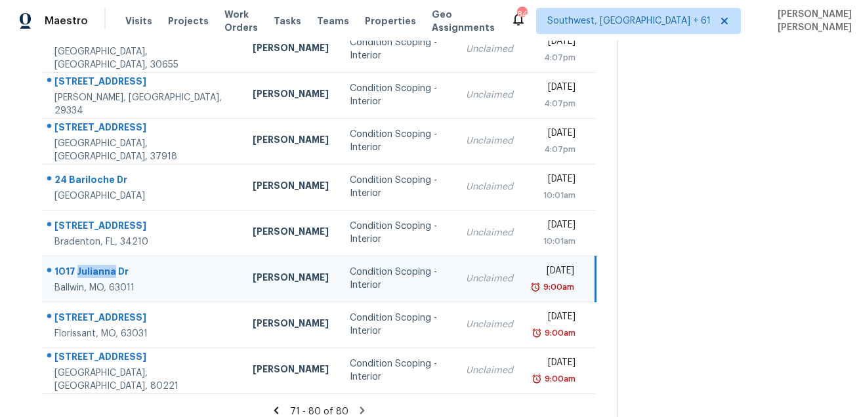
click at [93, 272] on div "1017 Julianna Dr" at bounding box center [142, 273] width 177 height 16
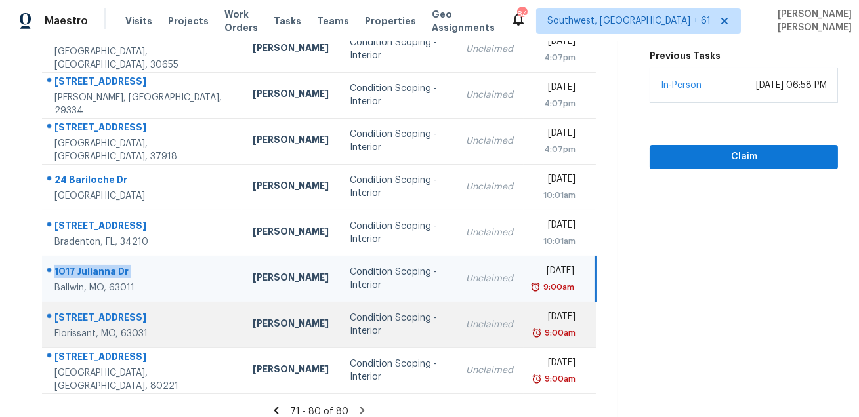
click at [94, 311] on div "[STREET_ADDRESS]" at bounding box center [142, 319] width 177 height 16
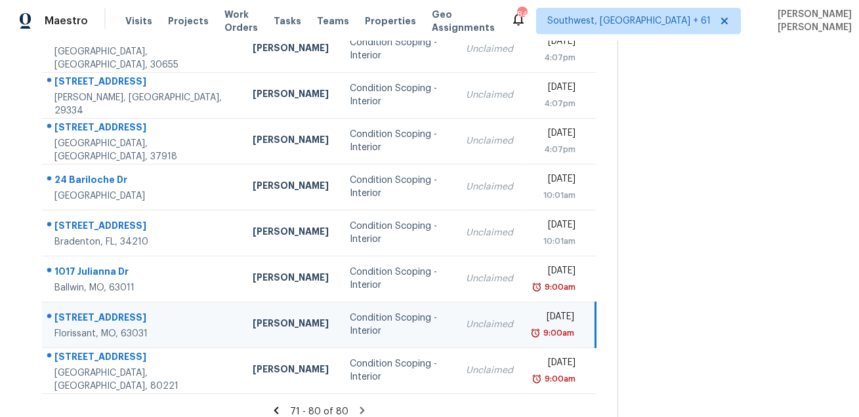
click at [94, 311] on div "[STREET_ADDRESS]" at bounding box center [142, 319] width 177 height 16
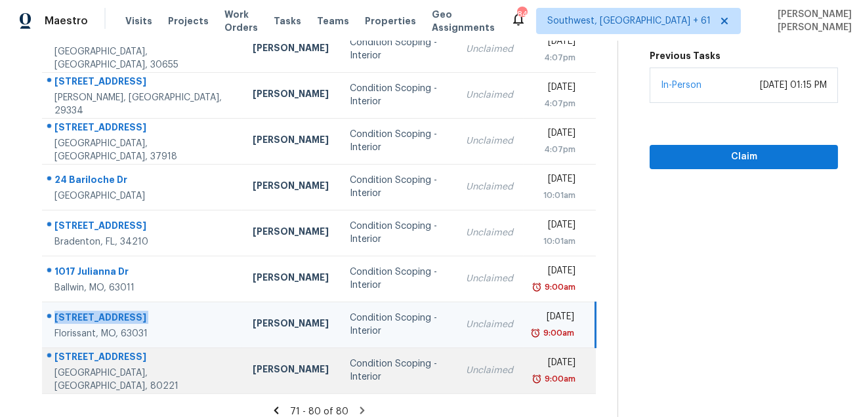
click at [109, 352] on td "[STREET_ADDRESS]" at bounding box center [142, 371] width 200 height 46
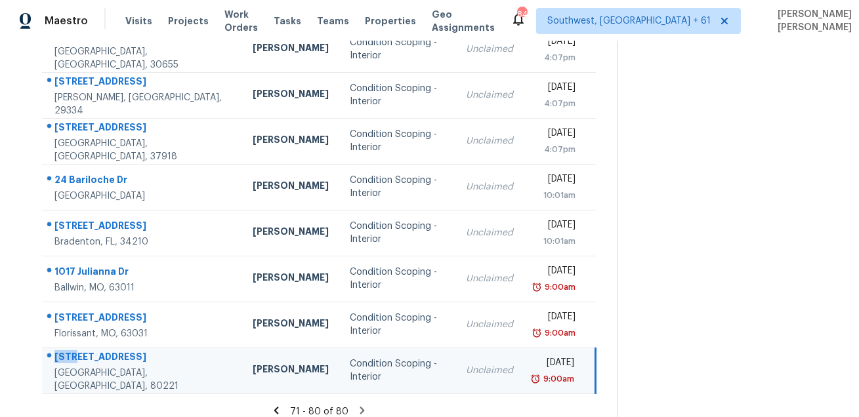
click at [109, 352] on td "[STREET_ADDRESS]" at bounding box center [142, 371] width 200 height 46
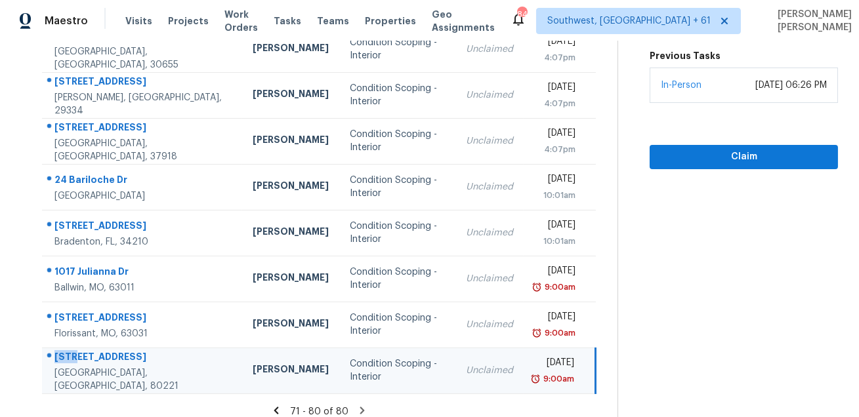
click at [93, 367] on div "[STREET_ADDRESS]" at bounding box center [142, 358] width 177 height 16
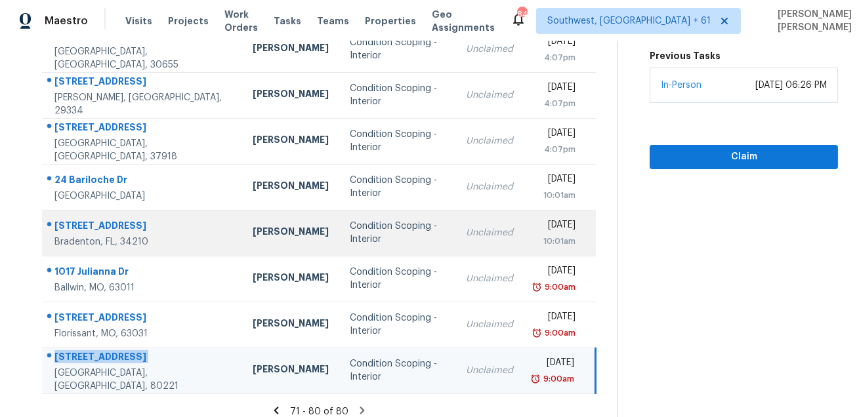
scroll to position [266, 0]
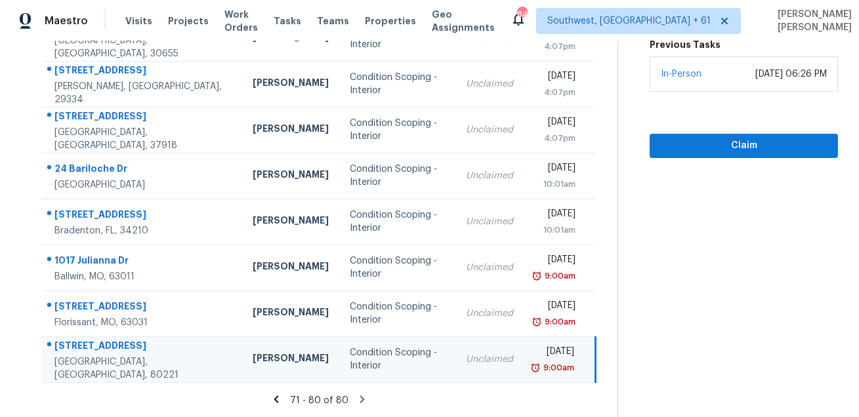
click at [364, 399] on icon at bounding box center [362, 400] width 12 height 12
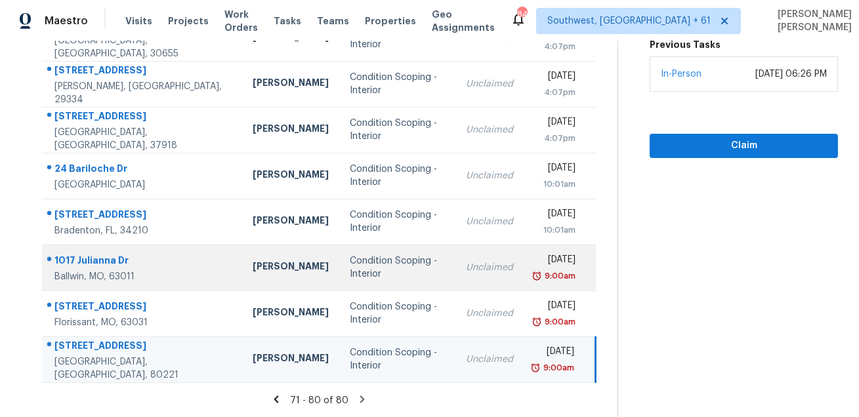
scroll to position [0, 0]
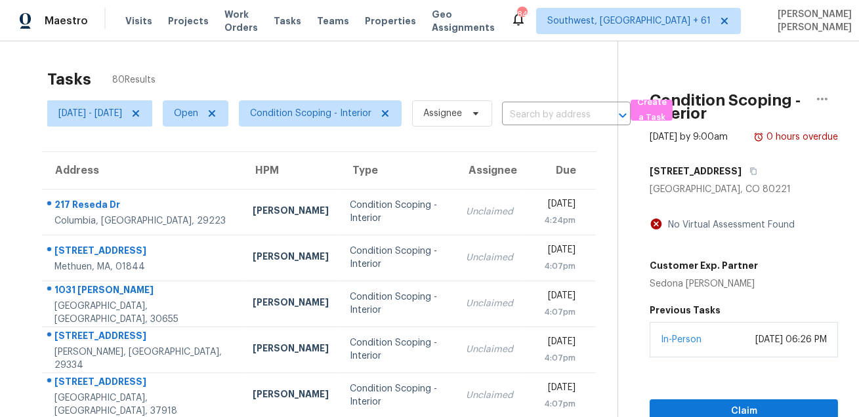
click at [440, 41] on div "Tasks 80 Results [DATE] - [DATE] Open Condition Scoping - Interior Assignee ​ C…" at bounding box center [429, 362] width 859 height 642
click at [666, 106] on span "Create a Task" at bounding box center [651, 110] width 29 height 30
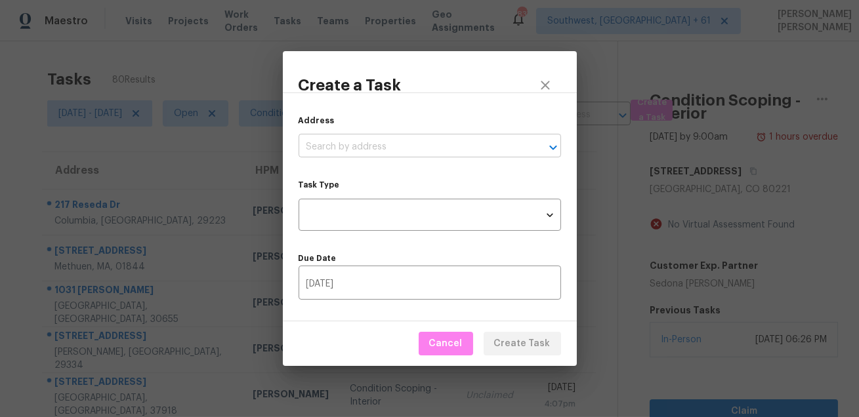
click at [390, 146] on input "text" at bounding box center [412, 147] width 226 height 20
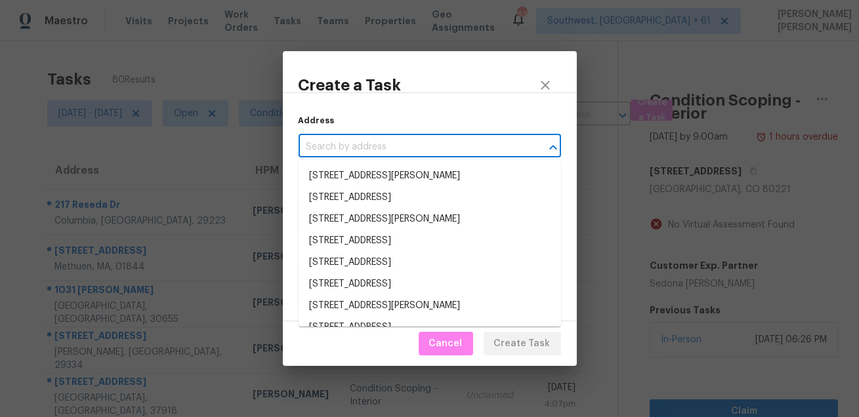
paste input "[STREET_ADDRESS]"
type input "[STREET_ADDRESS]"
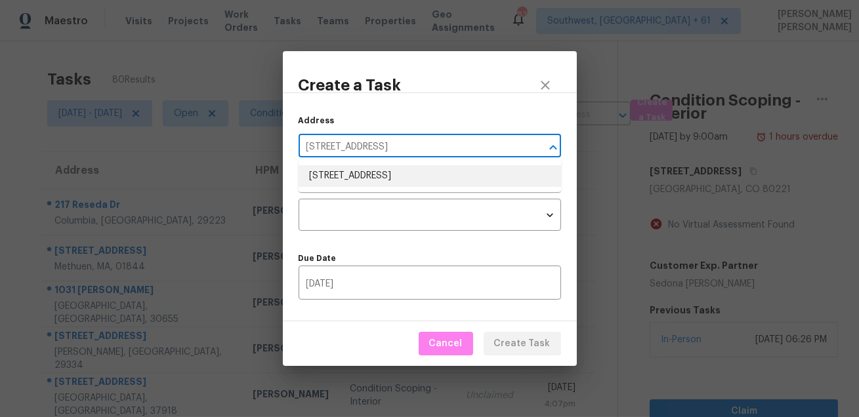
click at [375, 184] on li "[STREET_ADDRESS]" at bounding box center [430, 176] width 262 height 22
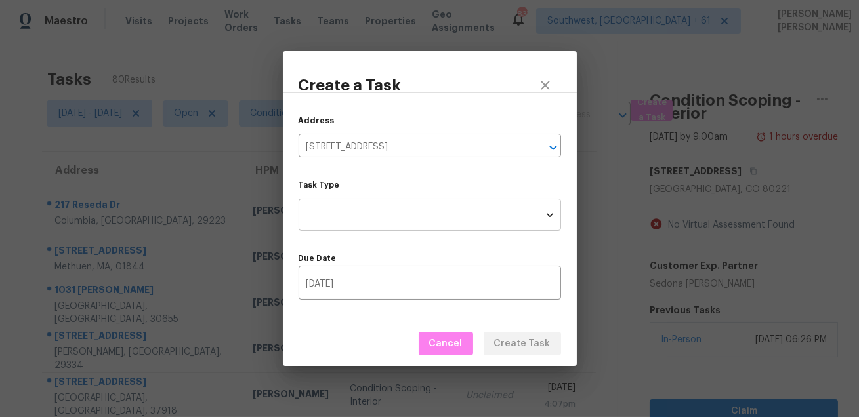
click at [369, 205] on body "Maestro Visits Projects Work Orders Tasks Teams Properties Geo Assignments [GEO…" at bounding box center [429, 208] width 859 height 417
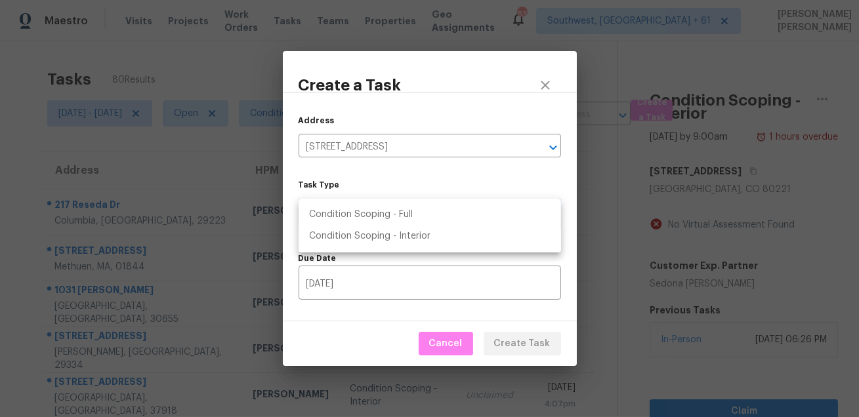
click at [371, 209] on li "Condition Scoping - Full" at bounding box center [430, 215] width 262 height 22
type input "virtual_full_assessment"
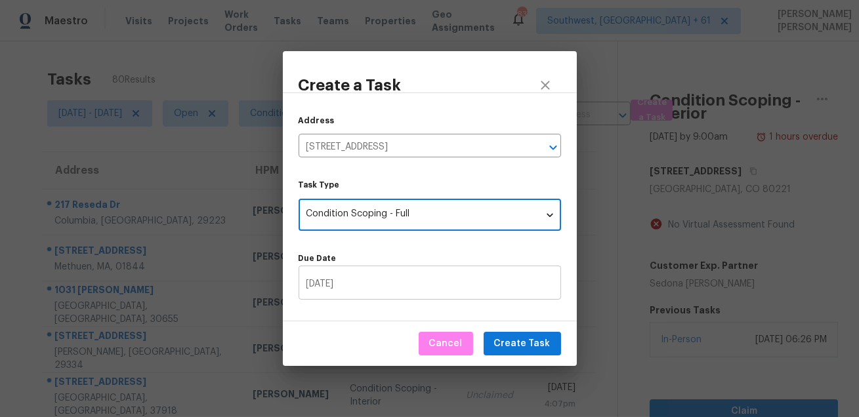
click at [423, 272] on input "[DATE]" at bounding box center [430, 284] width 262 height 31
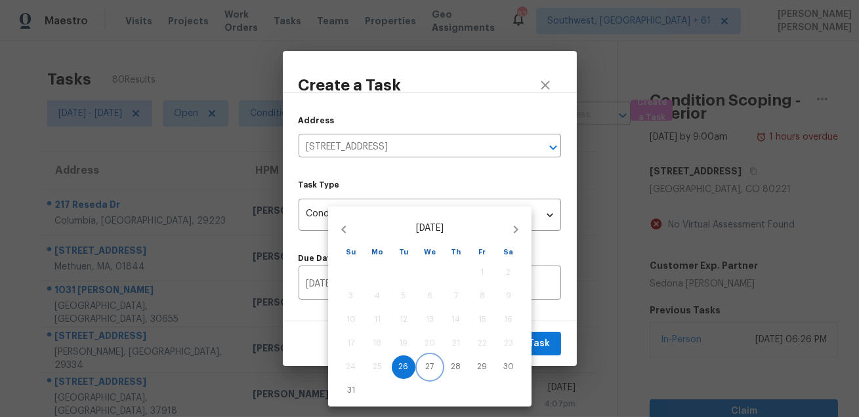
click at [426, 371] on p "27" at bounding box center [430, 367] width 9 height 11
type input "[DATE]"
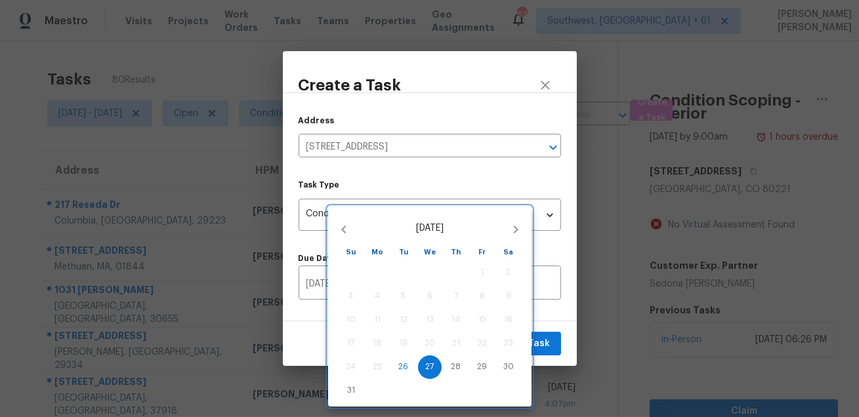
click at [554, 341] on div at bounding box center [429, 208] width 859 height 417
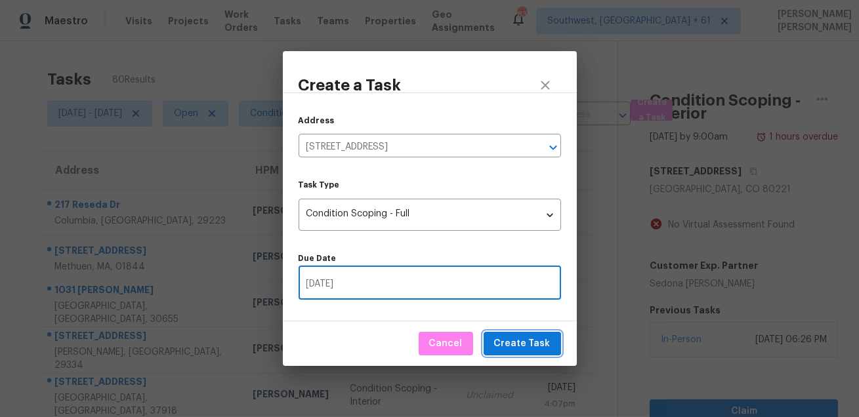
click at [535, 341] on span "Create Task" at bounding box center [522, 344] width 56 height 16
